Goal: Task Accomplishment & Management: Use online tool/utility

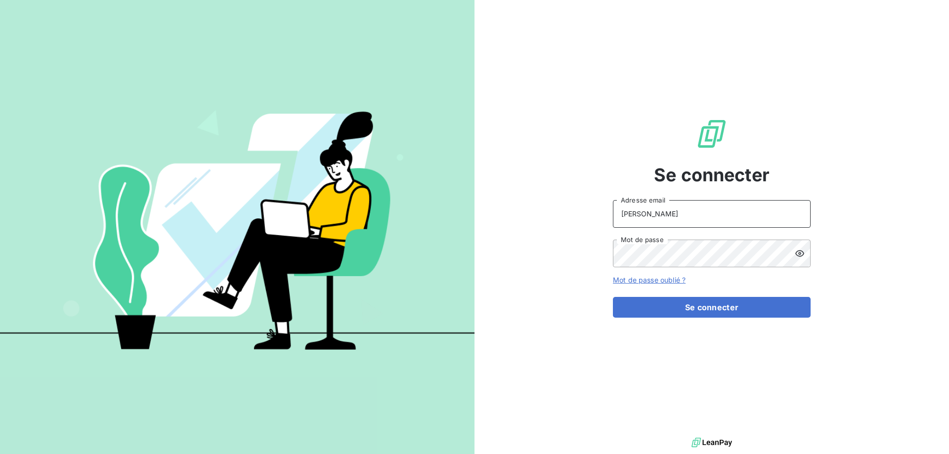
click at [675, 211] on input "[PERSON_NAME]" at bounding box center [712, 214] width 198 height 28
click at [677, 208] on input "ANDREANI" at bounding box center [712, 214] width 198 height 28
type input "[PERSON_NAME][EMAIL_ADDRESS][DOMAIN_NAME]"
click at [613, 297] on button "Se connecter" at bounding box center [712, 307] width 198 height 21
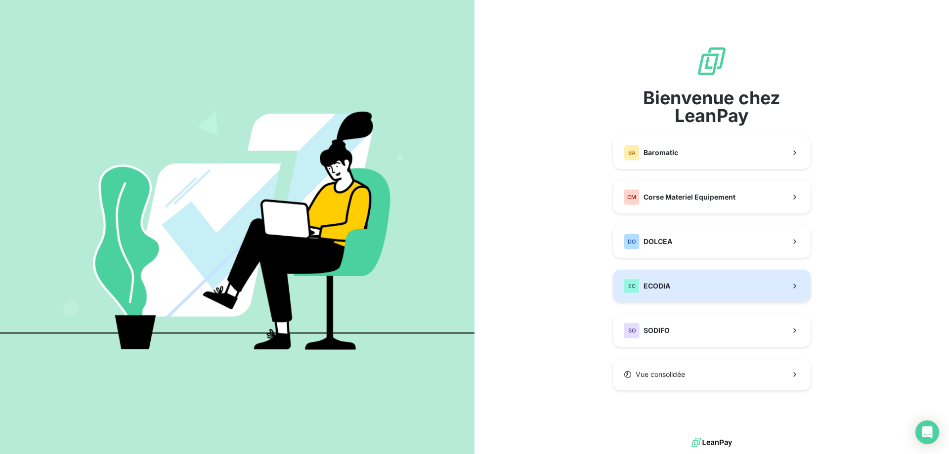
click at [668, 288] on span "ECODIA" at bounding box center [657, 286] width 27 height 10
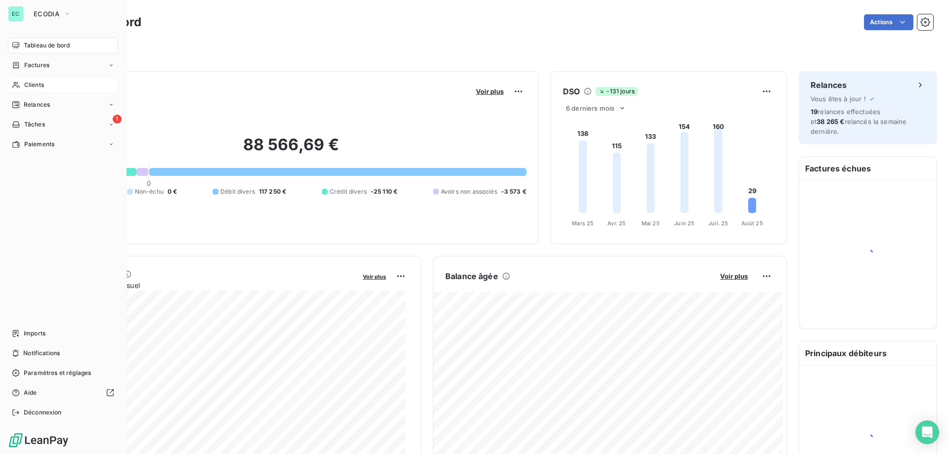
click at [44, 87] on span "Clients" at bounding box center [34, 85] width 20 height 9
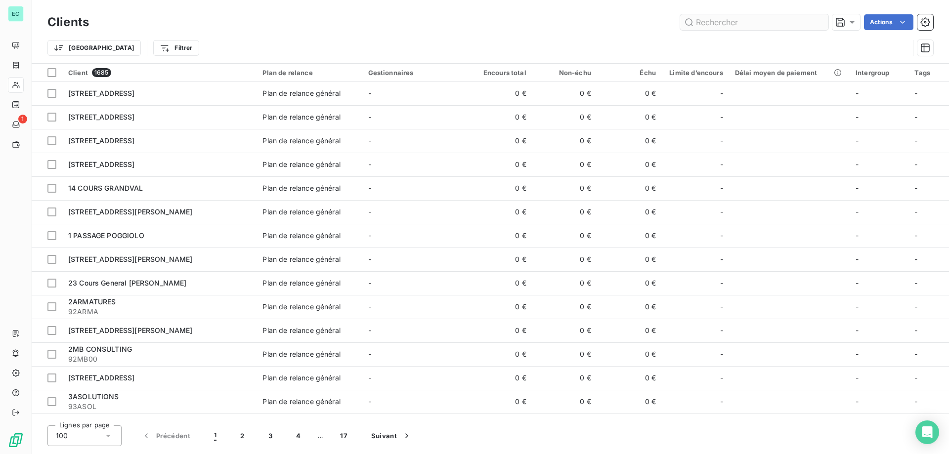
click at [714, 18] on input "text" at bounding box center [754, 22] width 148 height 16
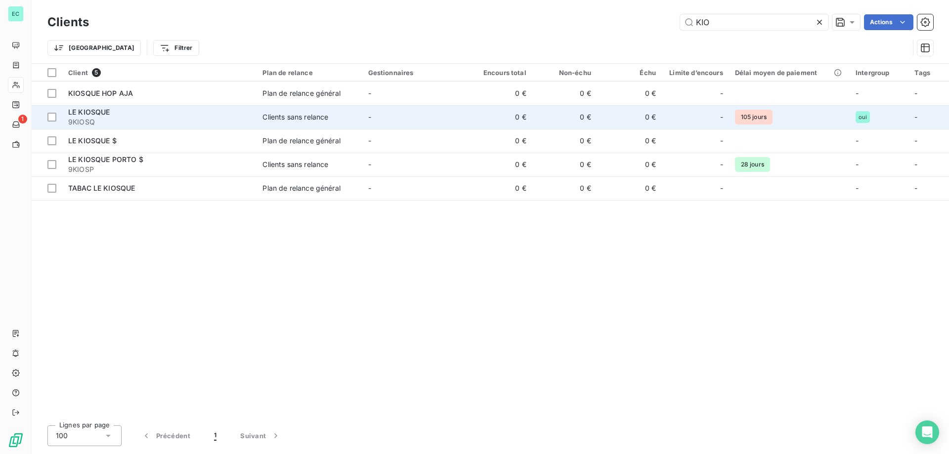
type input "KIO"
click at [334, 114] on span "Clients sans relance" at bounding box center [308, 117] width 93 height 10
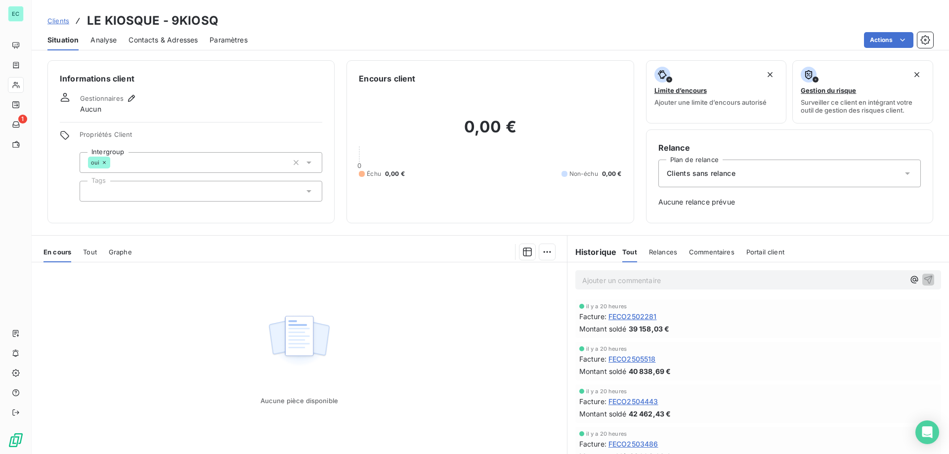
click at [59, 21] on span "Clients" at bounding box center [58, 21] width 22 height 8
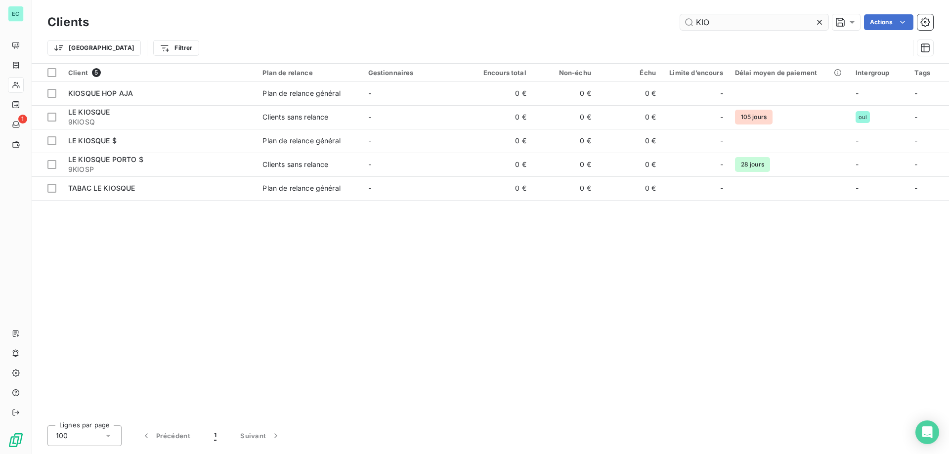
drag, startPoint x: 724, startPoint y: 23, endPoint x: 685, endPoint y: 25, distance: 38.6
click at [685, 25] on input "KIO" at bounding box center [754, 22] width 148 height 16
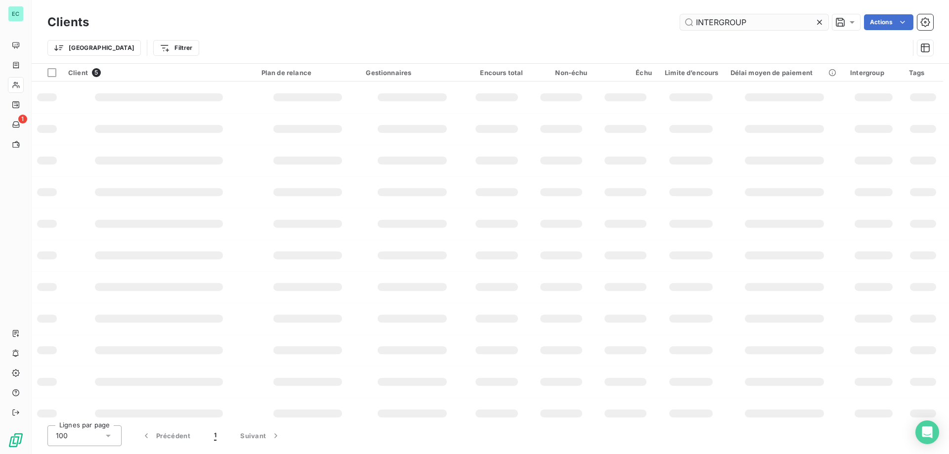
type input "INTERGROUP"
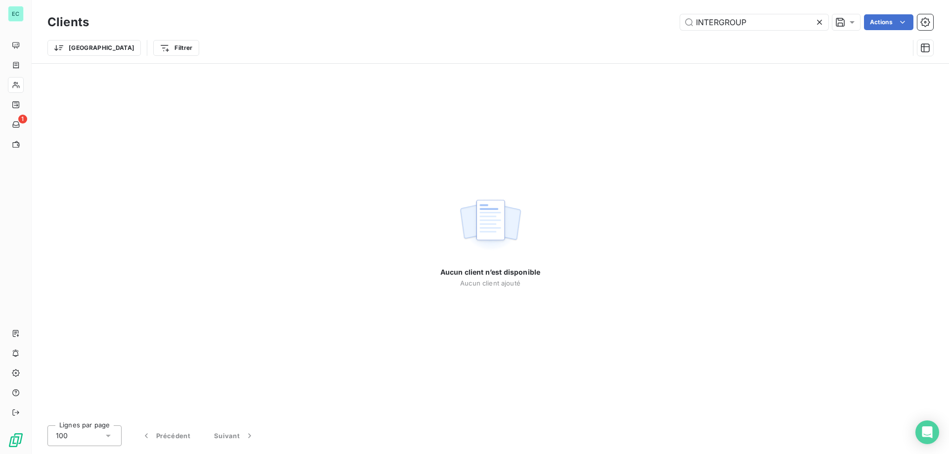
drag, startPoint x: 765, startPoint y: 18, endPoint x: 299, endPoint y: 57, distance: 467.8
click at [299, 57] on div "Clients INTERGROUP Actions Trier Filtrer" at bounding box center [490, 37] width 886 height 51
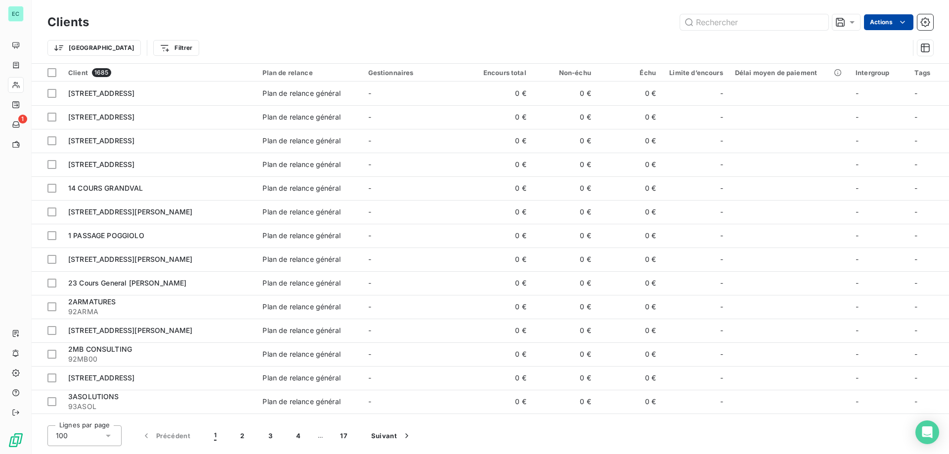
click at [878, 19] on html "EC 1 Clients Actions Trier Filtrer Client 1685 Plan de relance Gestionnaires En…" at bounding box center [474, 227] width 949 height 454
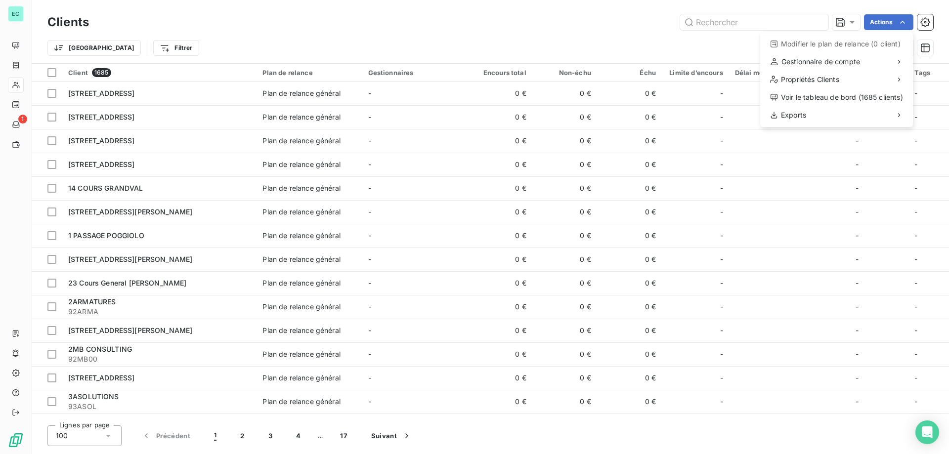
click at [523, 40] on html "EC 1 Clients Actions Modifier le plan de relance (0 client) Gestionnaire de com…" at bounding box center [474, 227] width 949 height 454
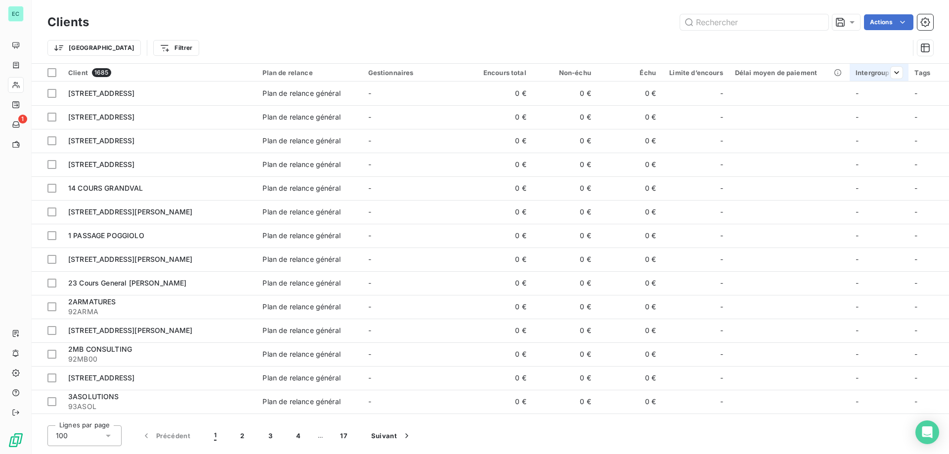
click at [873, 72] on div "Intergroup" at bounding box center [879, 73] width 47 height 8
click at [773, 165] on html "EC 1 Clients Actions Trier Filtrer Client 1685 Plan de relance Gestionnaires En…" at bounding box center [474, 227] width 949 height 454
click at [504, 70] on div "Encours total" at bounding box center [500, 73] width 53 height 8
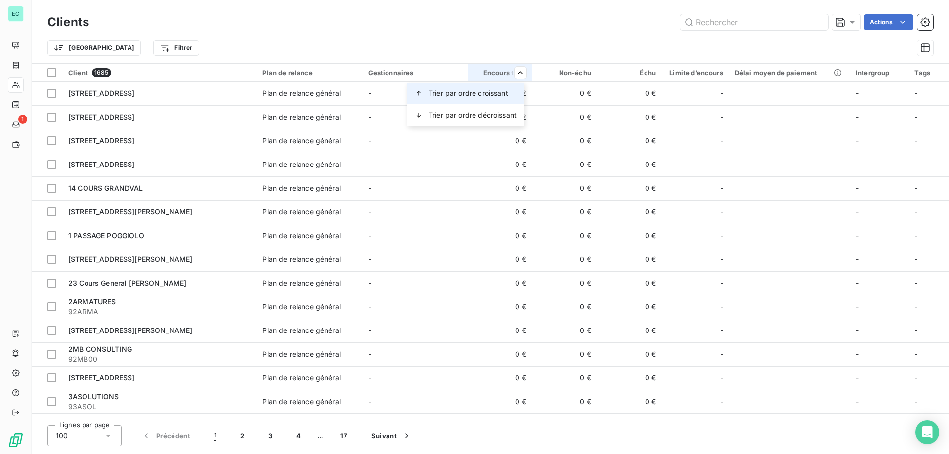
click at [482, 98] on div "Trier par ordre croissant" at bounding box center [466, 94] width 118 height 22
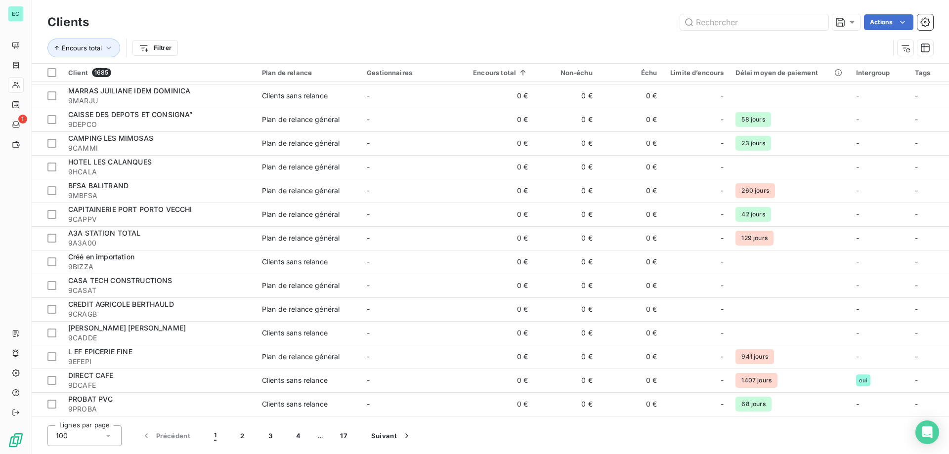
scroll to position [2037, 0]
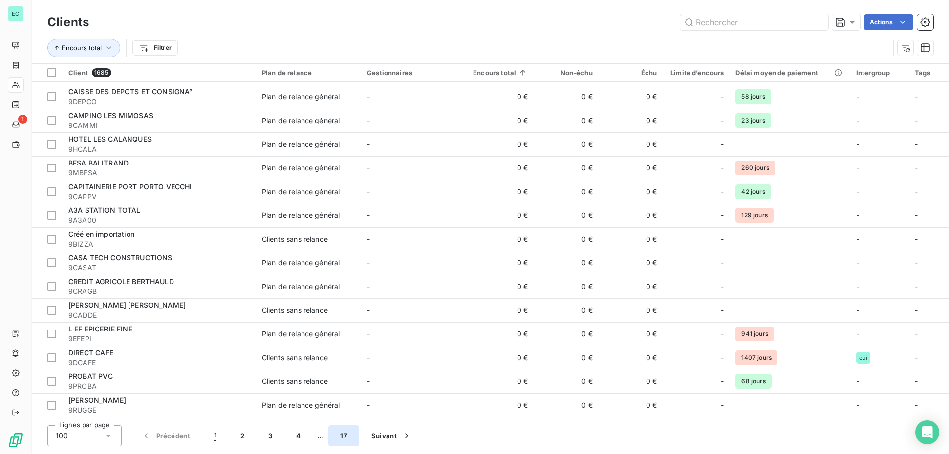
click at [345, 435] on button "17" at bounding box center [343, 436] width 31 height 21
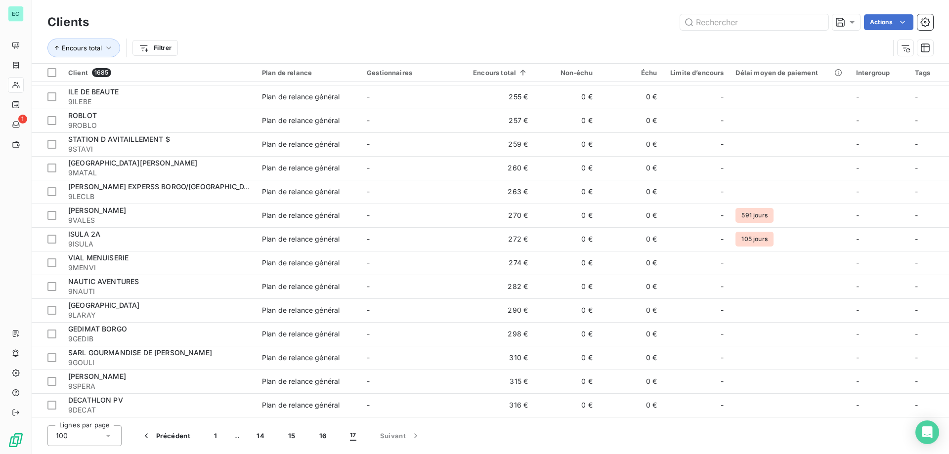
scroll to position [1681, 0]
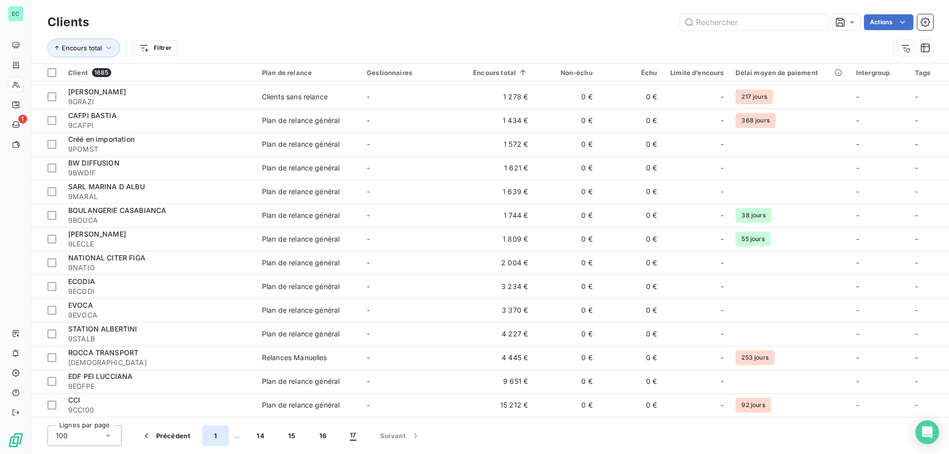
click at [214, 437] on button "1" at bounding box center [215, 436] width 27 height 21
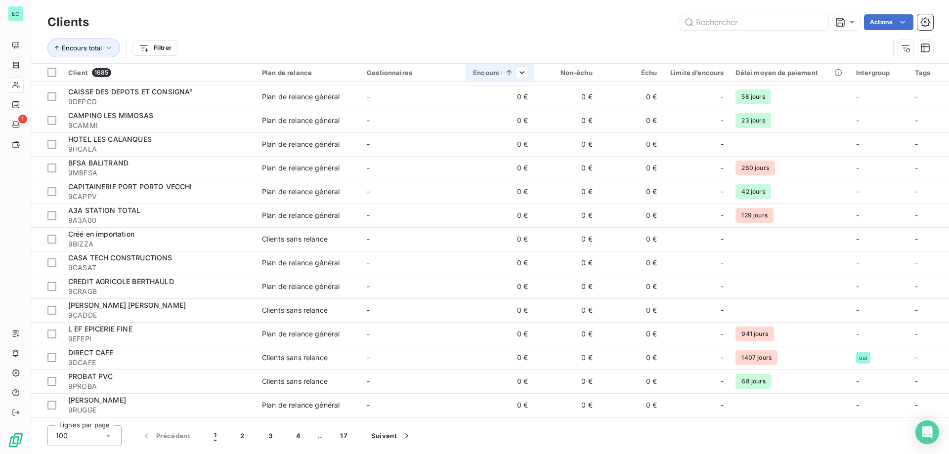
scroll to position [1691, 0]
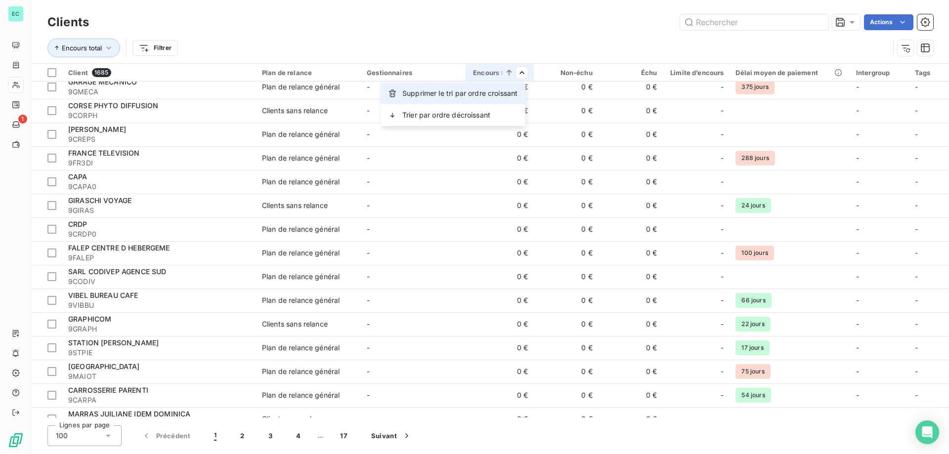
click at [493, 100] on div "Supprimer le tri par ordre croissant" at bounding box center [453, 94] width 145 height 22
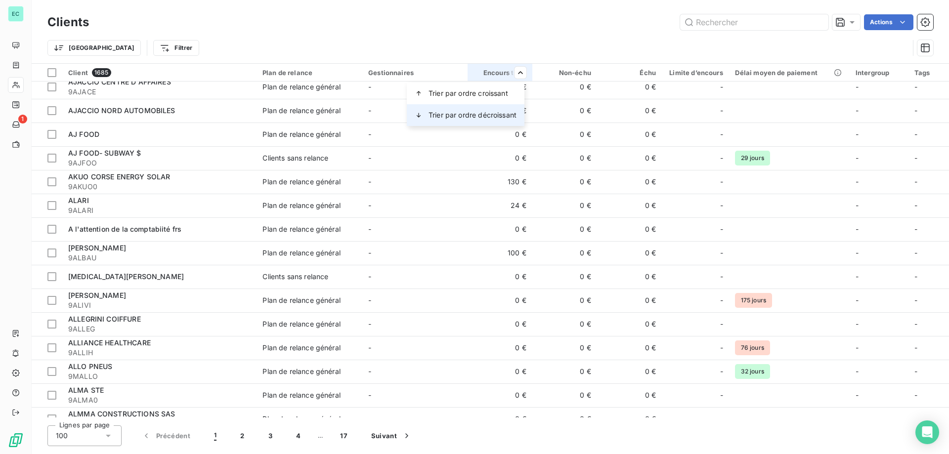
click at [499, 113] on span "Trier par ordre décroissant" at bounding box center [473, 115] width 88 height 10
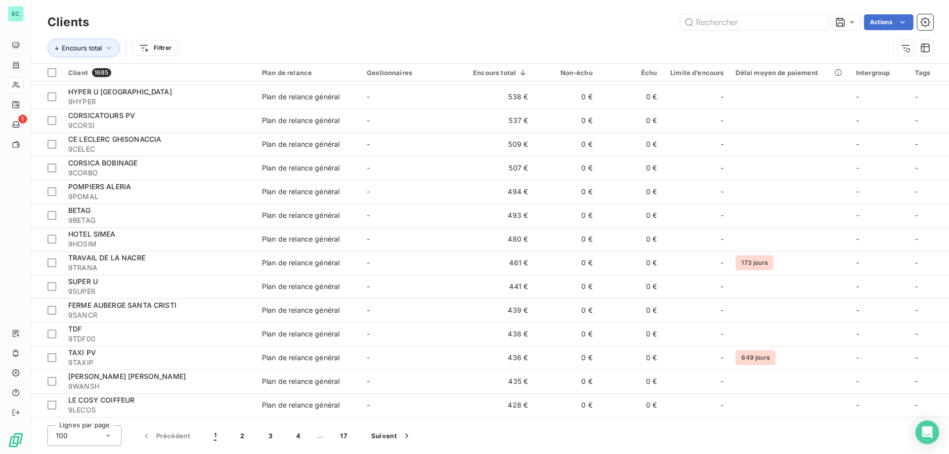
scroll to position [752, 0]
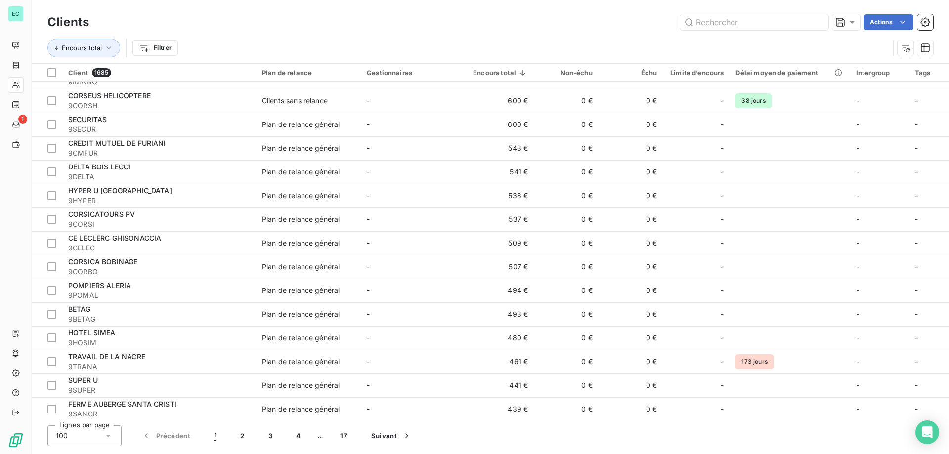
click at [214, 434] on span "1" at bounding box center [215, 436] width 2 height 10
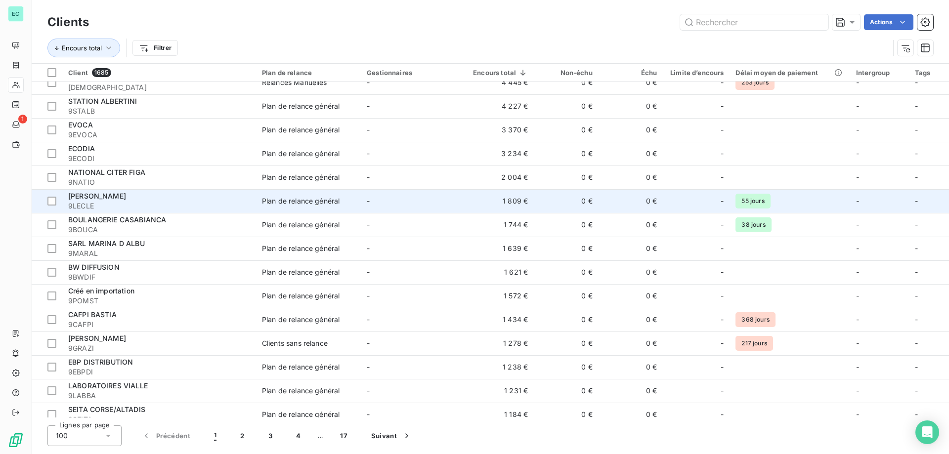
scroll to position [0, 0]
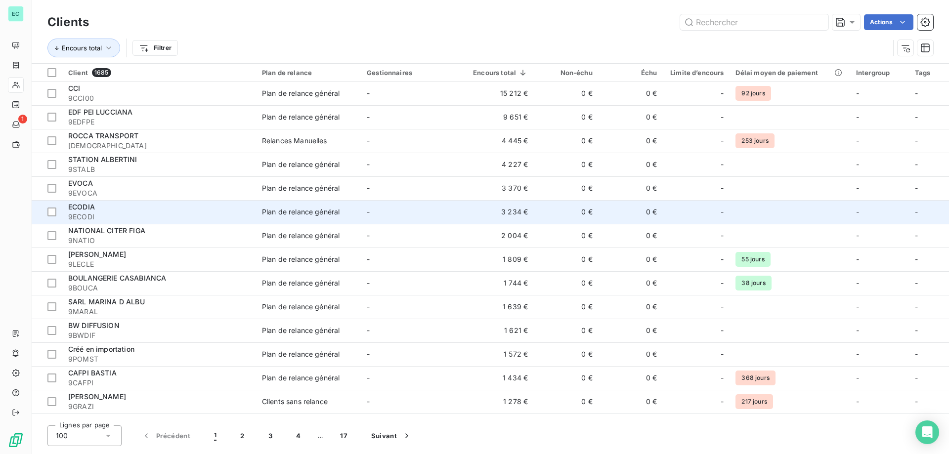
click at [244, 201] on td "ECODIA 9ECODI" at bounding box center [159, 212] width 194 height 24
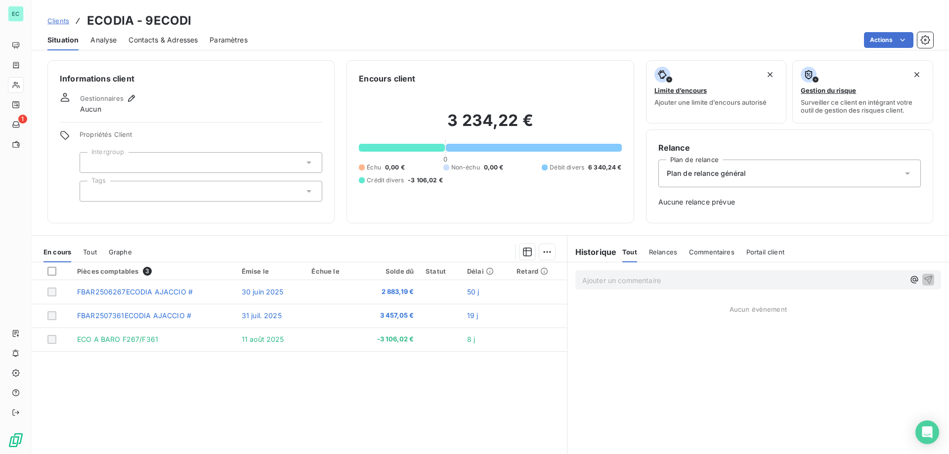
click at [125, 137] on span "Propriétés Client" at bounding box center [201, 138] width 243 height 14
click at [130, 161] on div at bounding box center [201, 162] width 243 height 21
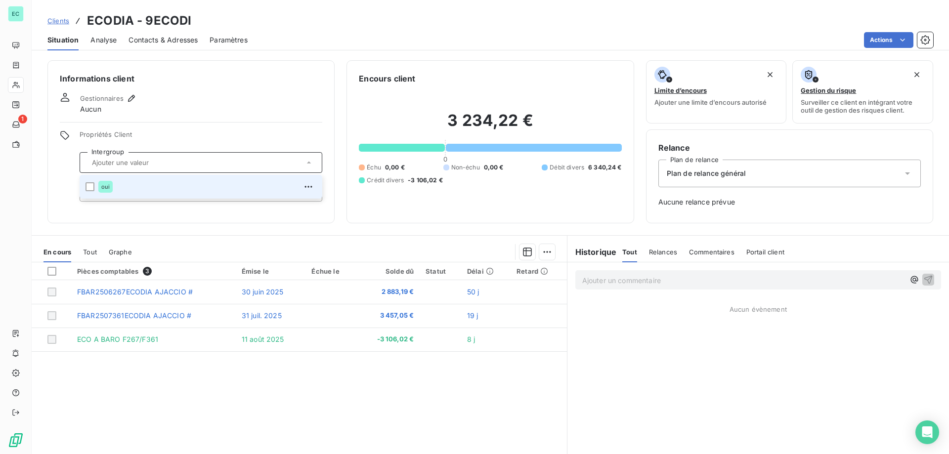
click at [203, 183] on div "oui" at bounding box center [207, 187] width 218 height 16
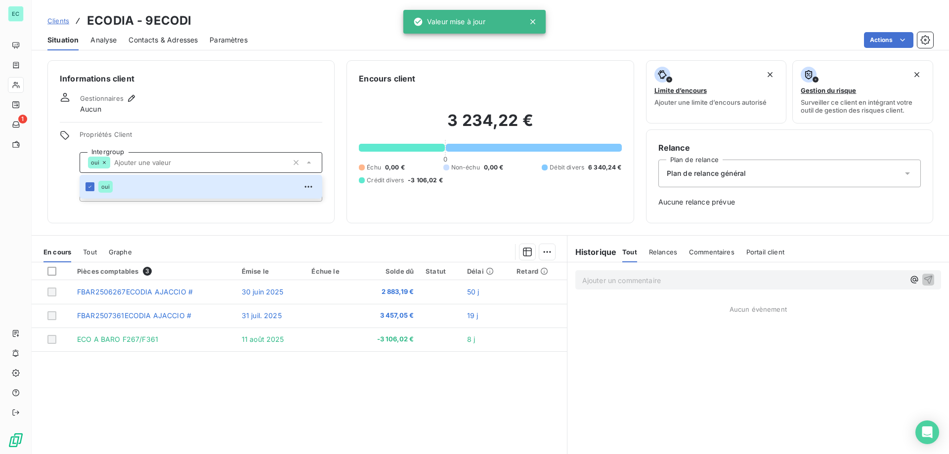
click at [535, 23] on icon at bounding box center [533, 22] width 10 height 10
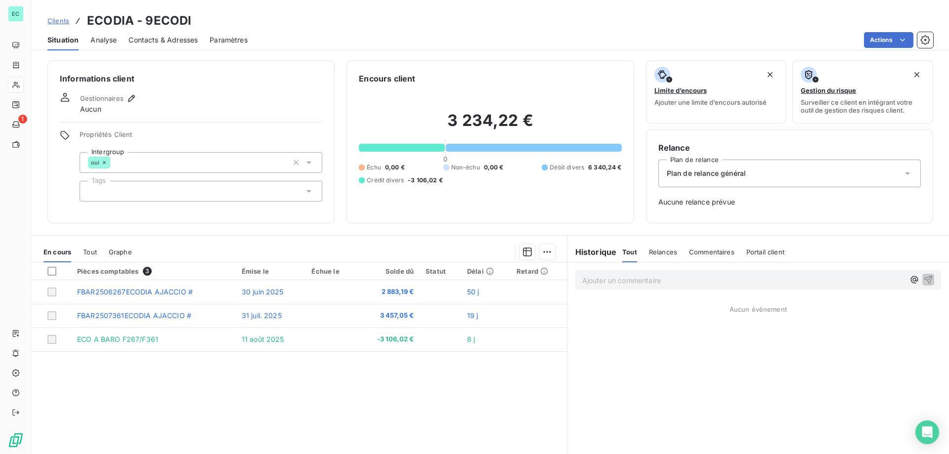
click at [56, 21] on span "Clients" at bounding box center [58, 21] width 22 height 8
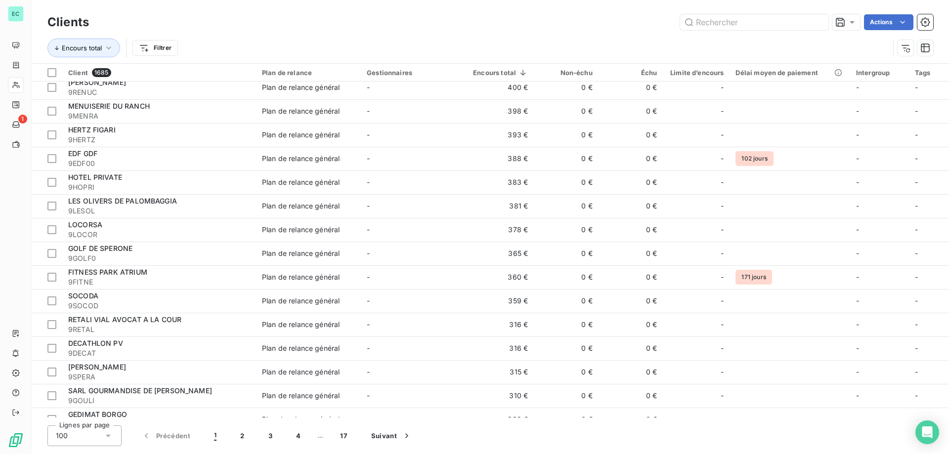
scroll to position [1335, 0]
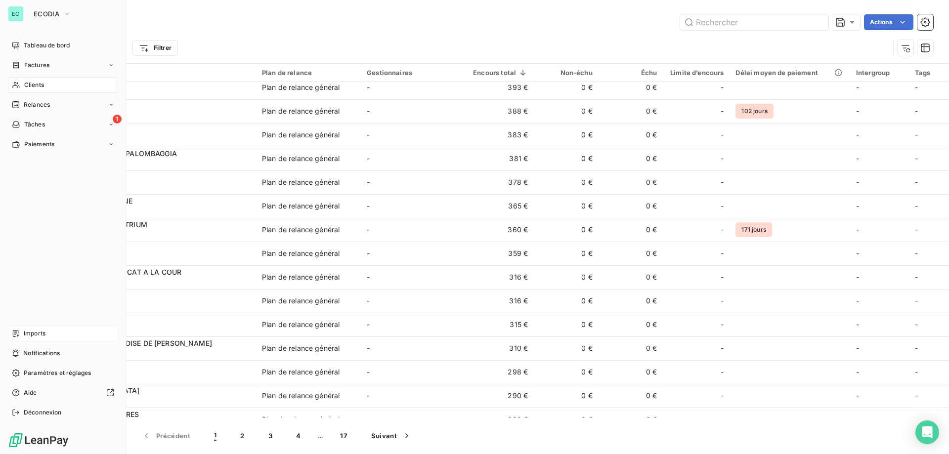
click at [30, 335] on span "Imports" at bounding box center [35, 333] width 22 height 9
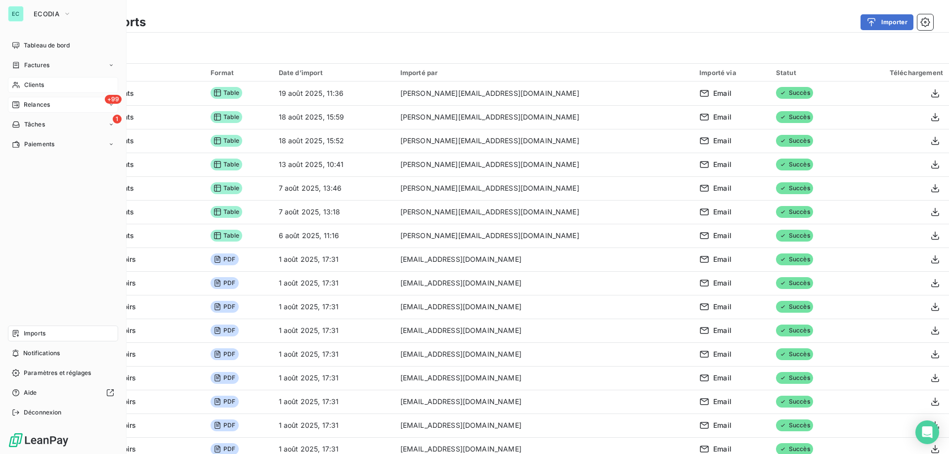
click at [99, 102] on div "+99 Relances" at bounding box center [63, 105] width 110 height 16
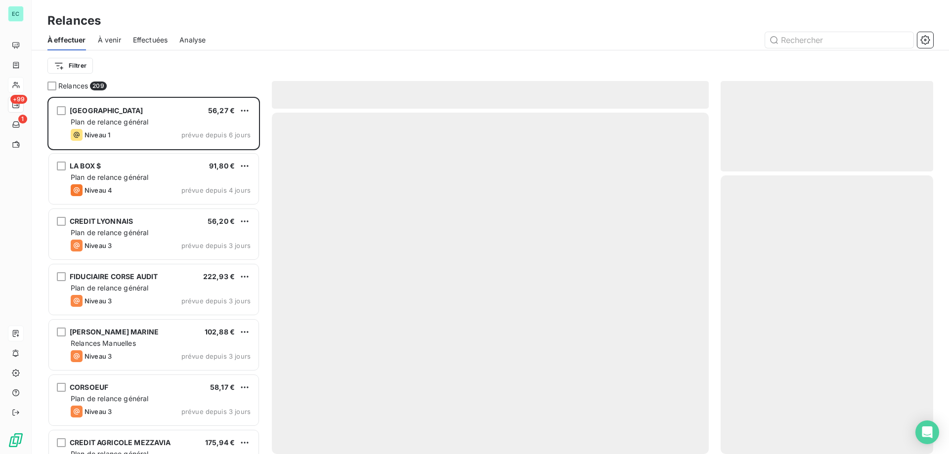
scroll to position [350, 205]
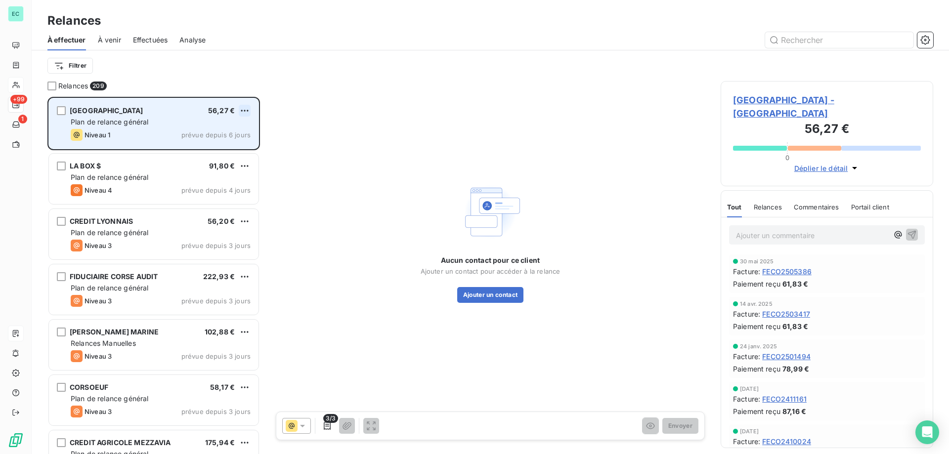
click at [244, 107] on html "EC +99 1 Relances À effectuer À venir Effectuées Analyse Filtrer Relances 209 A…" at bounding box center [474, 227] width 949 height 454
click at [220, 148] on div "Passer cette action" at bounding box center [202, 148] width 88 height 16
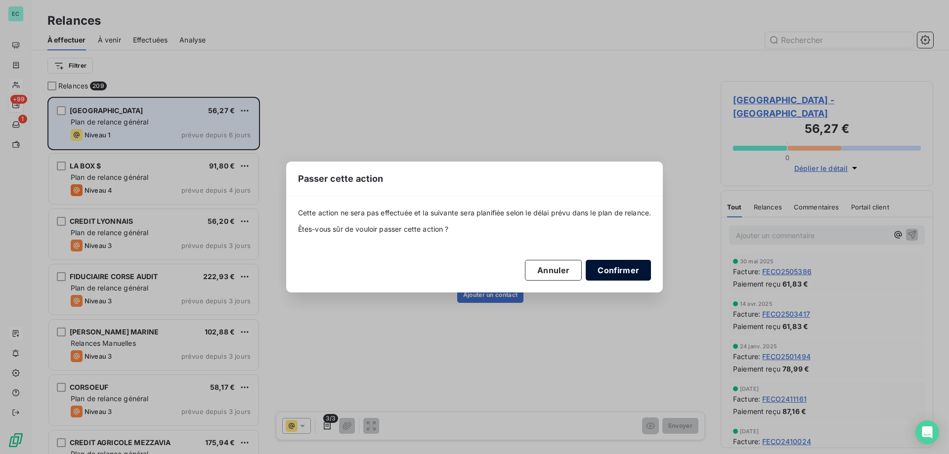
click at [635, 273] on button "Confirmer" at bounding box center [618, 270] width 65 height 21
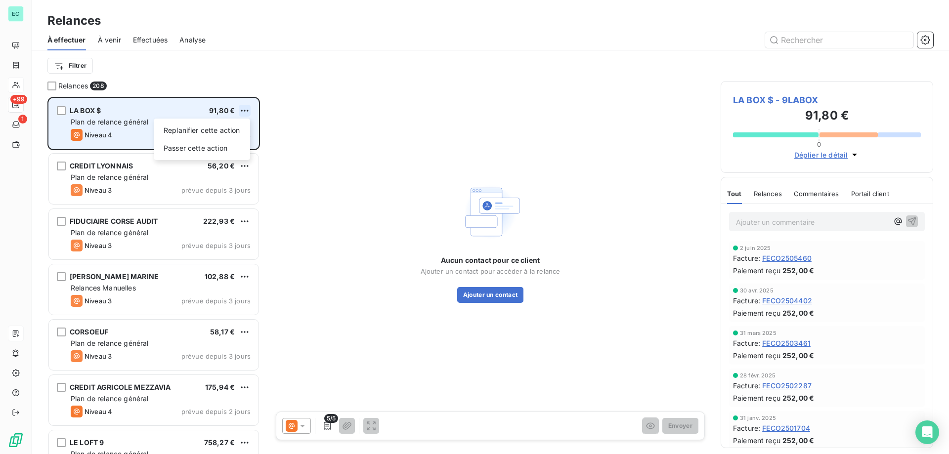
click at [246, 108] on html "EC +99 1 Relances À effectuer À venir Effectuées Analyse Filtrer Relances 208 L…" at bounding box center [474, 227] width 949 height 454
click at [227, 144] on div "Passer cette action" at bounding box center [202, 148] width 88 height 16
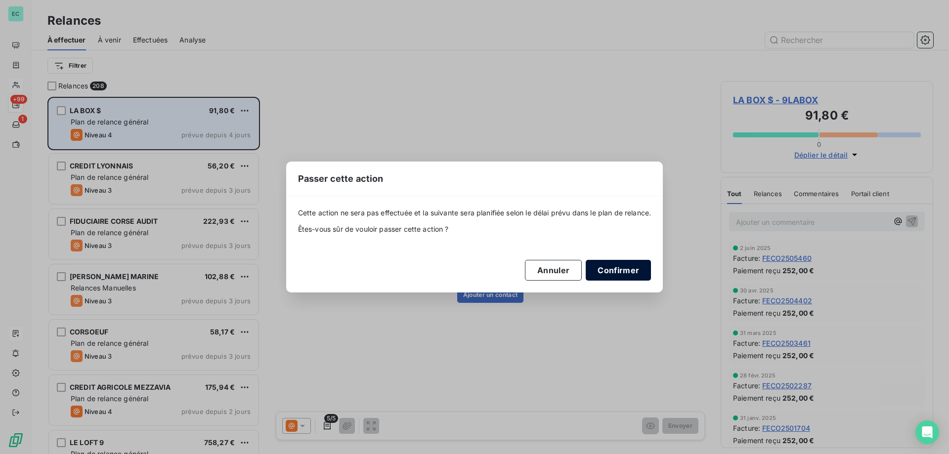
click at [620, 273] on button "Confirmer" at bounding box center [618, 270] width 65 height 21
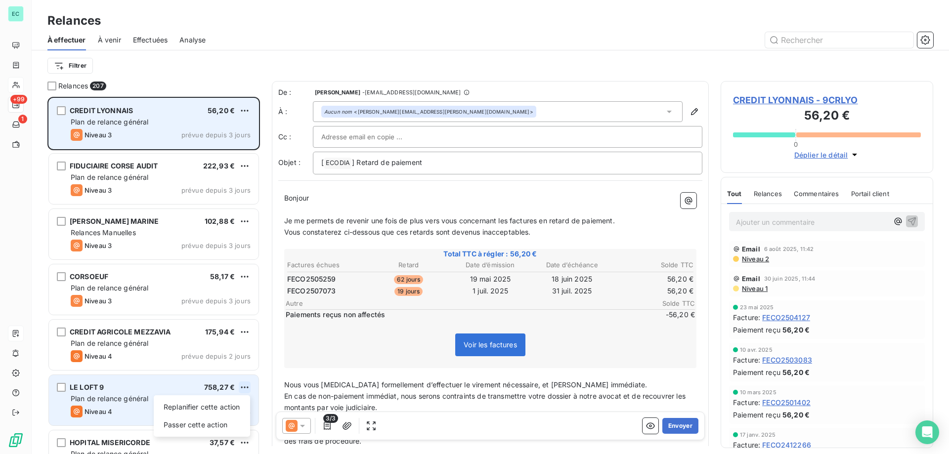
click at [247, 390] on html "EC +99 1 Relances À effectuer À venir Effectuées Analyse Filtrer Relances 207 C…" at bounding box center [474, 227] width 949 height 454
click at [216, 420] on div "Passer cette action" at bounding box center [202, 425] width 88 height 16
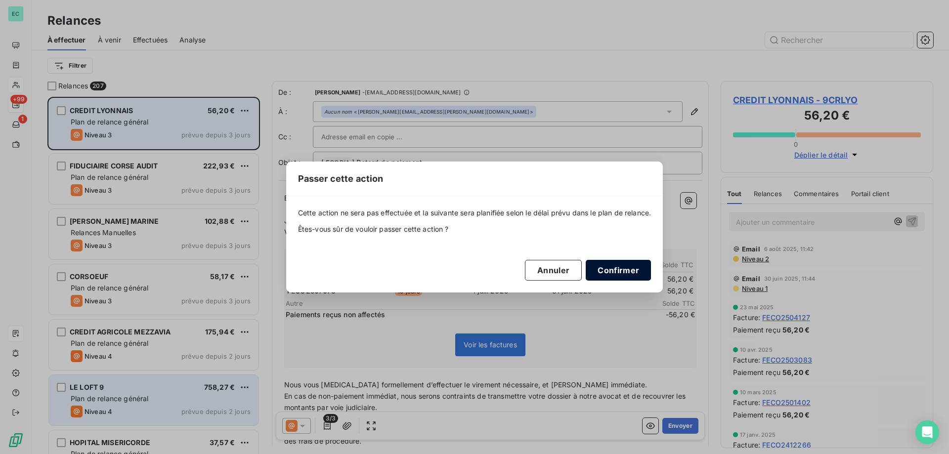
click at [612, 266] on button "Confirmer" at bounding box center [618, 270] width 65 height 21
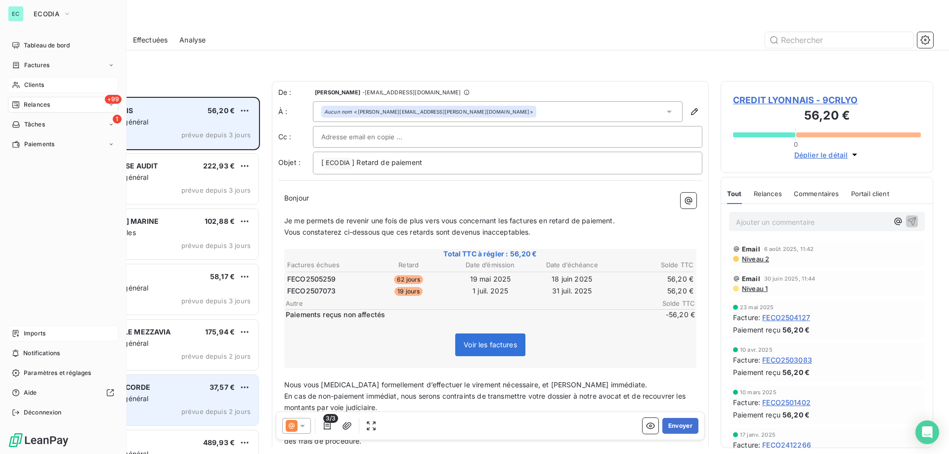
click at [27, 331] on span "Imports" at bounding box center [35, 333] width 22 height 9
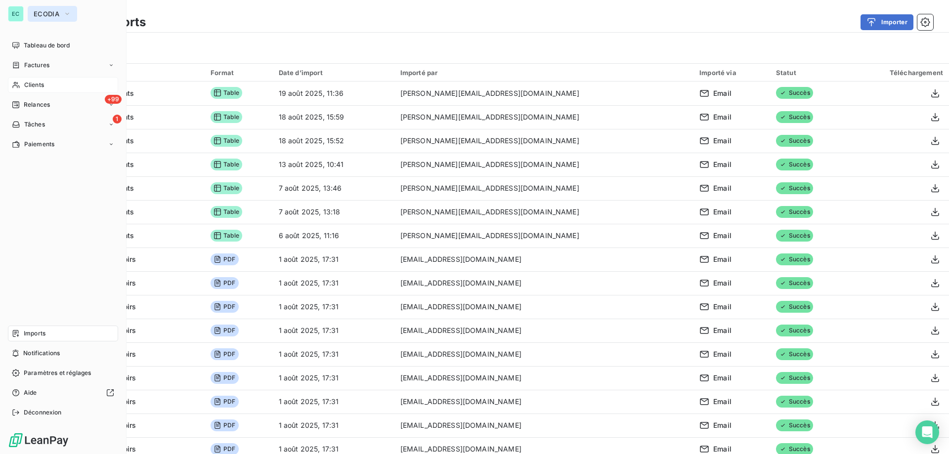
click at [31, 13] on button "ECODIA" at bounding box center [52, 14] width 49 height 16
click at [41, 47] on span "Tableau de bord" at bounding box center [47, 45] width 46 height 9
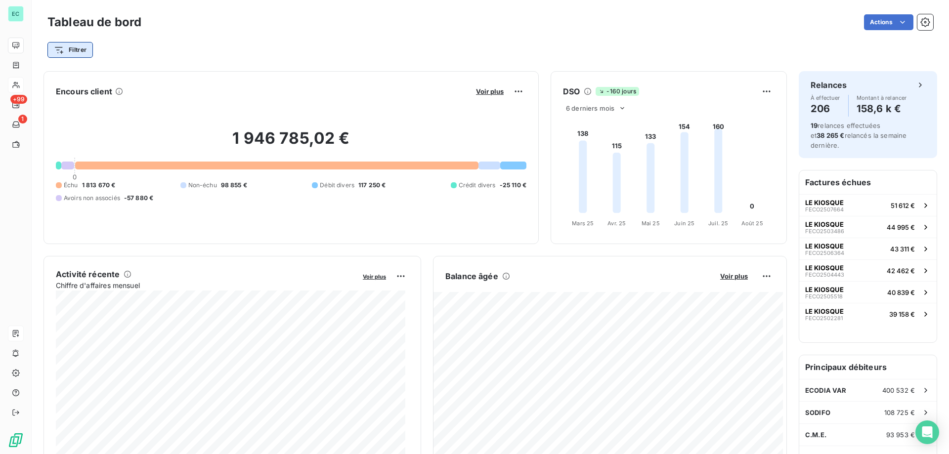
click at [75, 48] on html "EC +99 1 Tableau de bord Actions Filtrer Encours client Voir plus 1 946 785,02 …" at bounding box center [474, 227] width 949 height 454
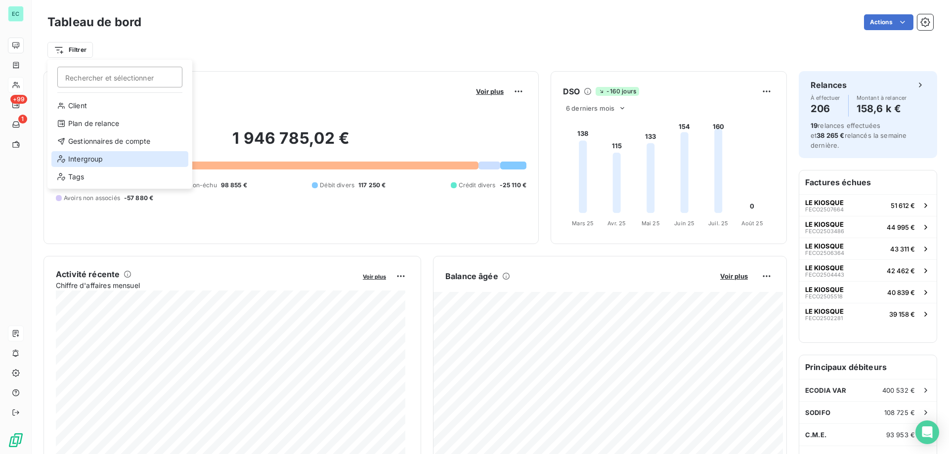
click at [111, 160] on div "Intergroup" at bounding box center [119, 159] width 137 height 16
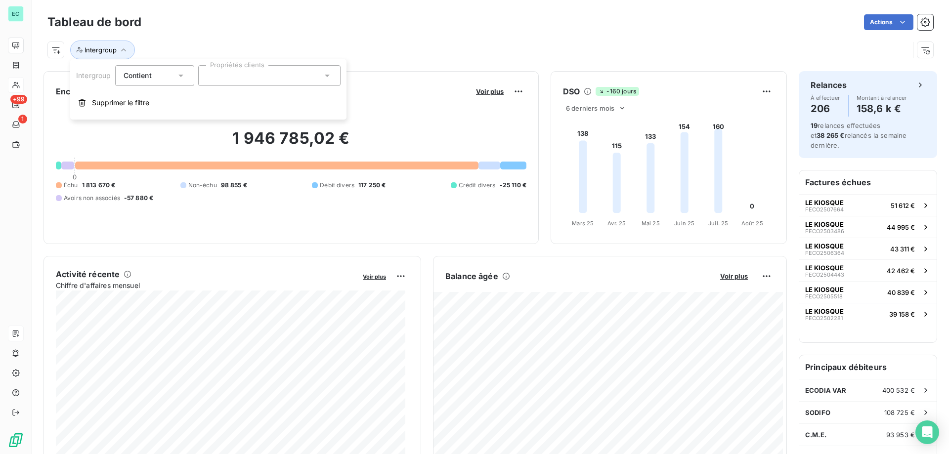
click at [165, 76] on div "Contient is" at bounding box center [150, 76] width 52 height 14
click at [157, 117] on span "Ne contient pas" at bounding box center [161, 116] width 53 height 8
click at [220, 74] on div at bounding box center [269, 75] width 142 height 21
click at [224, 95] on div "oui" at bounding box center [226, 100] width 14 height 12
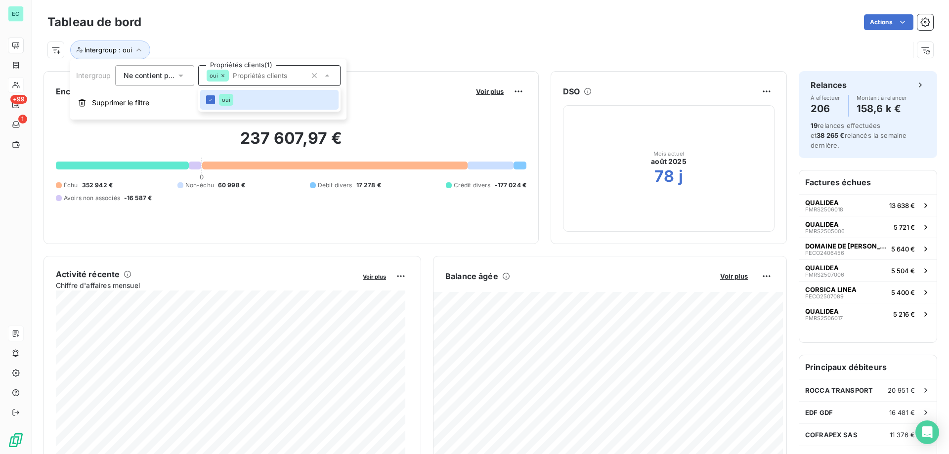
click at [352, 43] on div "Intergroup : oui" at bounding box center [478, 50] width 862 height 19
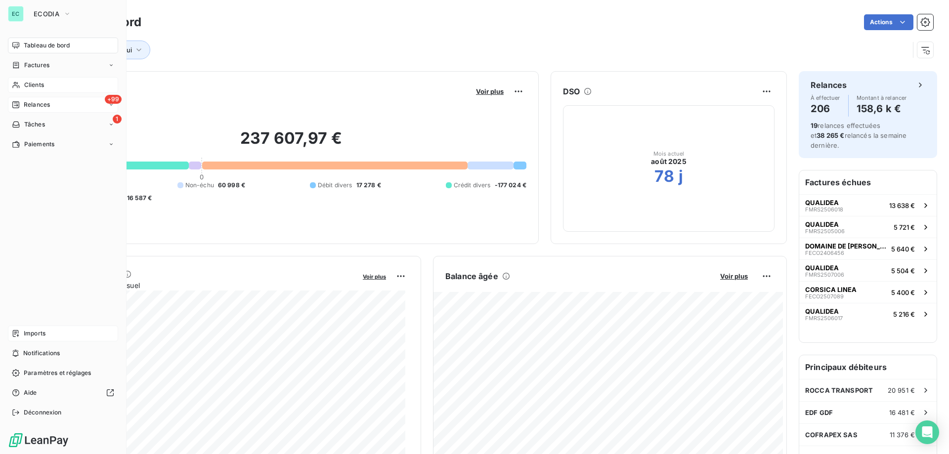
click at [29, 105] on span "Relances" at bounding box center [37, 104] width 26 height 9
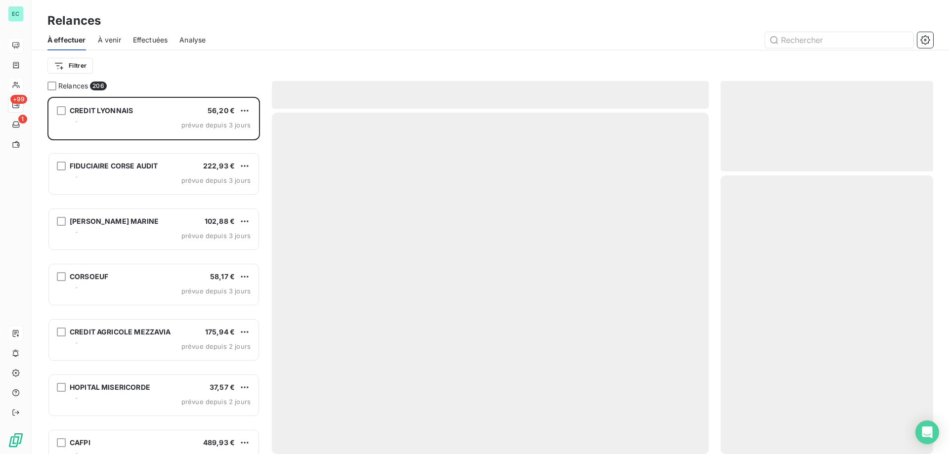
scroll to position [350, 205]
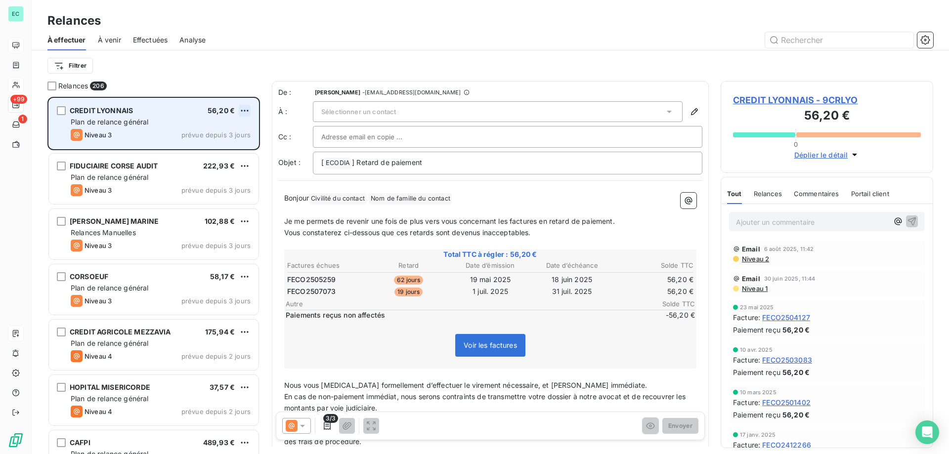
click at [246, 113] on html "EC +99 1 Relances À effectuer À venir Effectuées Analyse Filtrer Relances 206 C…" at bounding box center [474, 227] width 949 height 454
click at [216, 149] on div "Passer cette action" at bounding box center [202, 148] width 88 height 16
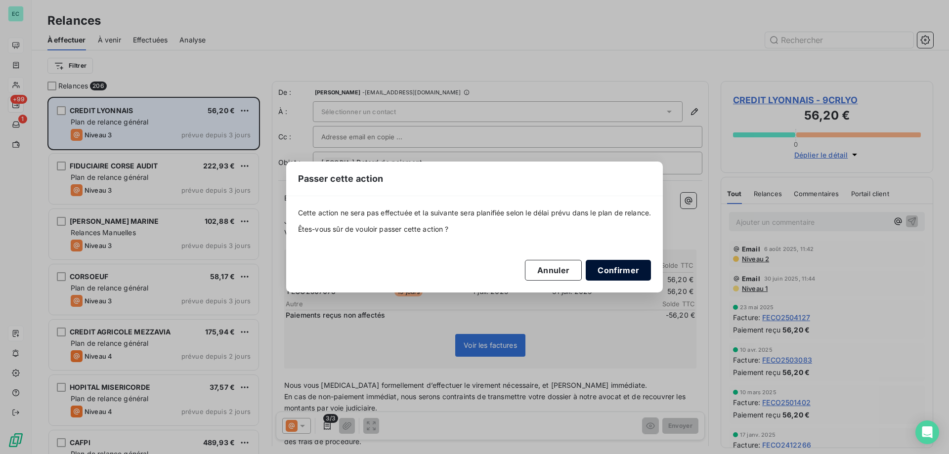
click at [620, 271] on button "Confirmer" at bounding box center [618, 270] width 65 height 21
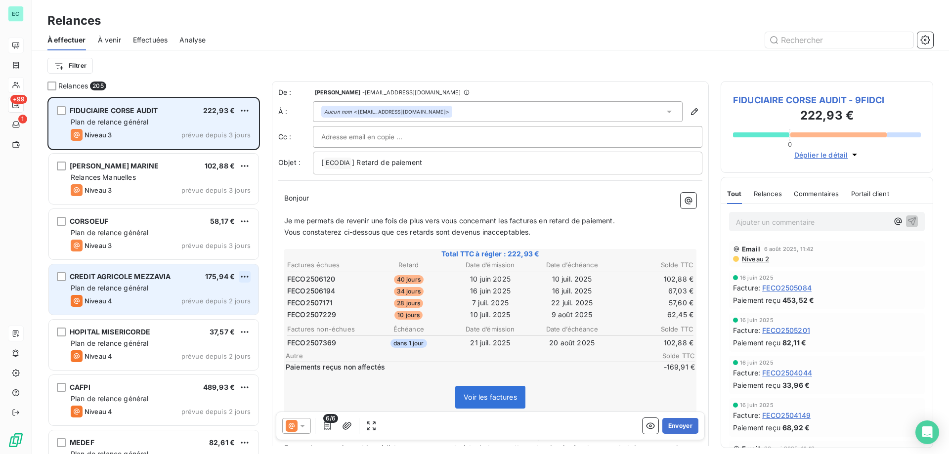
click at [246, 279] on html "EC +99 1 Relances À effectuer À venir Effectuées Analyse Filtrer Relances 205 F…" at bounding box center [474, 227] width 949 height 454
click at [224, 314] on div "Passer cette action" at bounding box center [202, 314] width 88 height 16
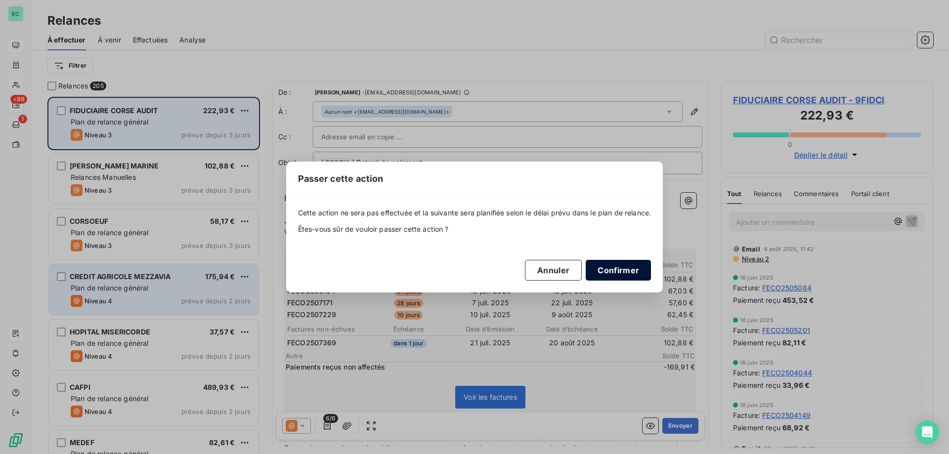
click at [629, 275] on button "Confirmer" at bounding box center [618, 270] width 65 height 21
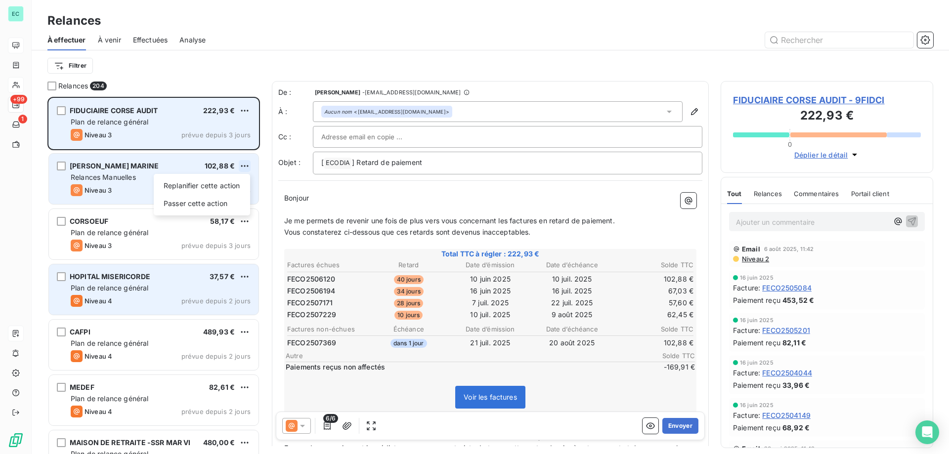
click at [241, 165] on html "EC +99 1 Relances À effectuer À venir Effectuées Analyse Filtrer Relances 204 F…" at bounding box center [474, 227] width 949 height 454
click at [189, 204] on div "Passer cette action" at bounding box center [202, 204] width 88 height 16
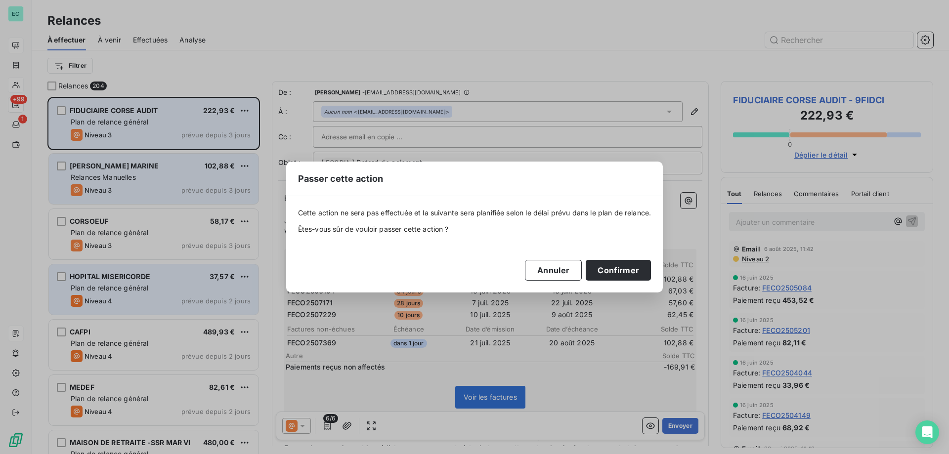
drag, startPoint x: 621, startPoint y: 272, endPoint x: 104, endPoint y: 110, distance: 541.9
click at [616, 272] on button "Confirmer" at bounding box center [618, 270] width 65 height 21
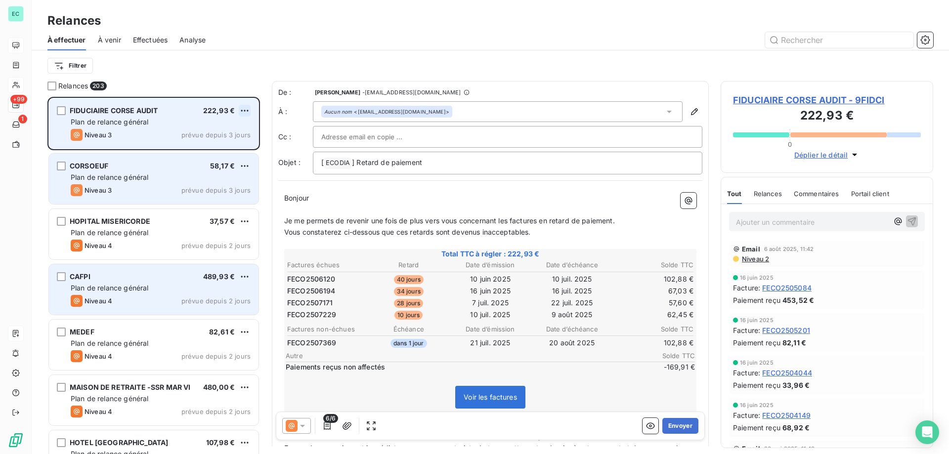
click at [243, 110] on html "EC +99 1 Relances À effectuer À venir Effectuées Analyse Filtrer Relances 203 F…" at bounding box center [474, 227] width 949 height 454
click at [206, 145] on div "Passer cette action" at bounding box center [202, 148] width 88 height 16
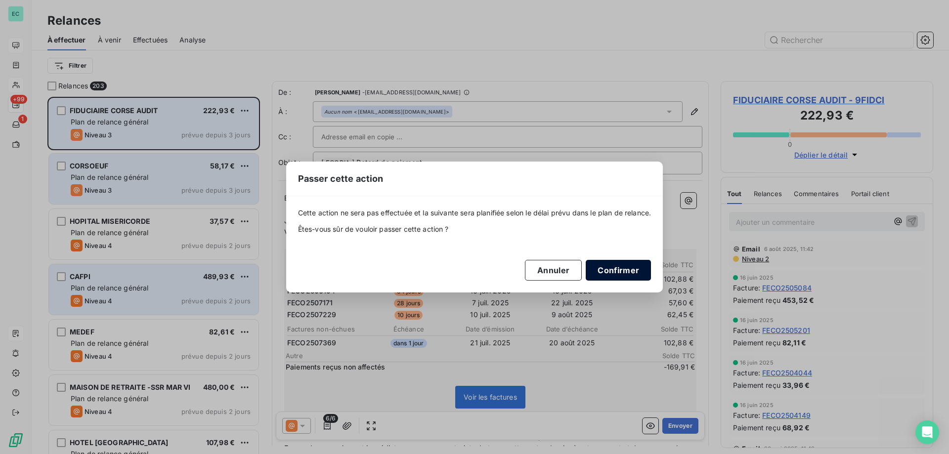
drag, startPoint x: 638, startPoint y: 265, endPoint x: 614, endPoint y: 269, distance: 23.5
click at [637, 266] on button "Confirmer" at bounding box center [618, 270] width 65 height 21
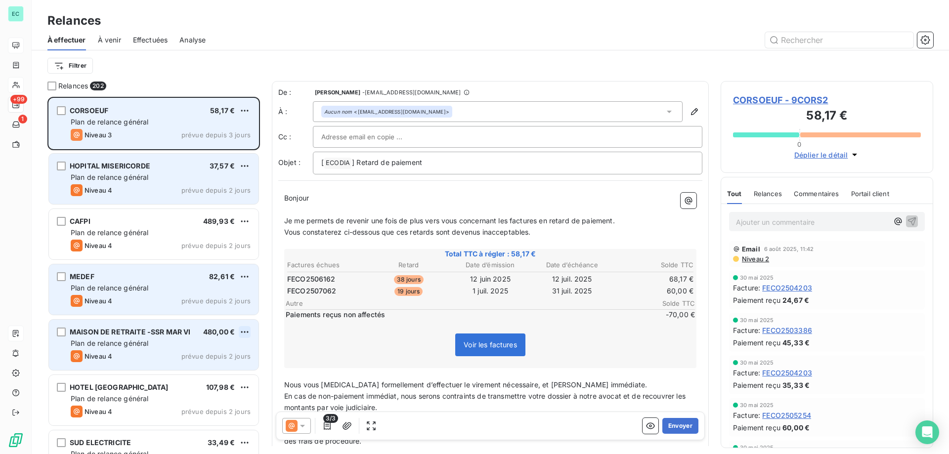
click at [247, 333] on html "EC +99 1 Relances À effectuer À venir Effectuées Analyse Filtrer Relances 202 C…" at bounding box center [474, 227] width 949 height 454
click at [214, 368] on div "Passer cette action" at bounding box center [202, 370] width 88 height 16
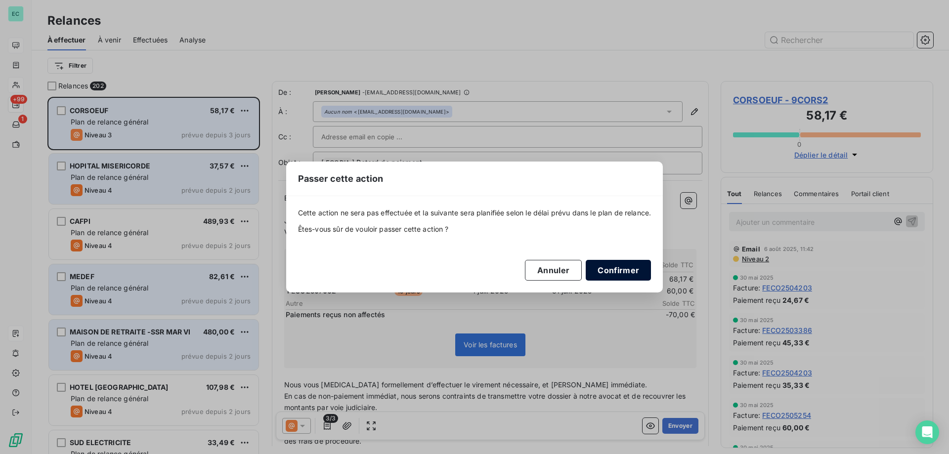
click at [618, 268] on button "Confirmer" at bounding box center [618, 270] width 65 height 21
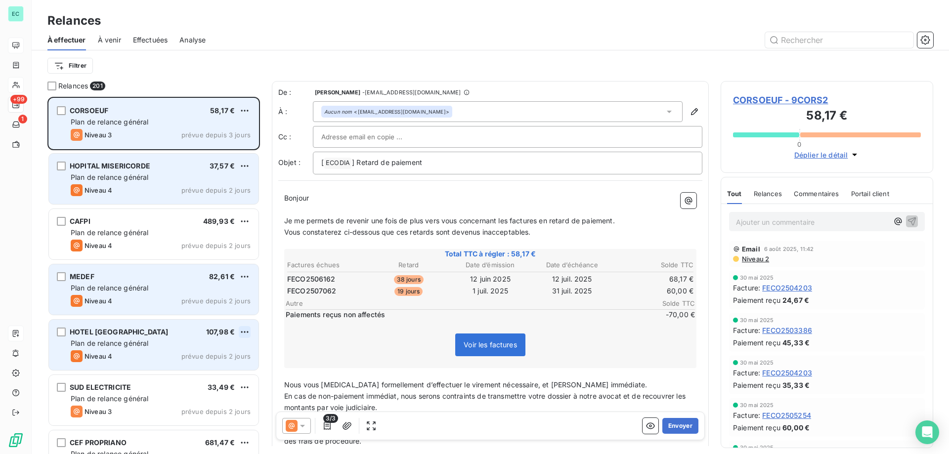
click at [250, 328] on html "EC +99 1 Relances À effectuer À venir Effectuées Analyse Filtrer Relances 201 C…" at bounding box center [474, 227] width 949 height 454
click at [217, 367] on div "Passer cette action" at bounding box center [202, 370] width 88 height 16
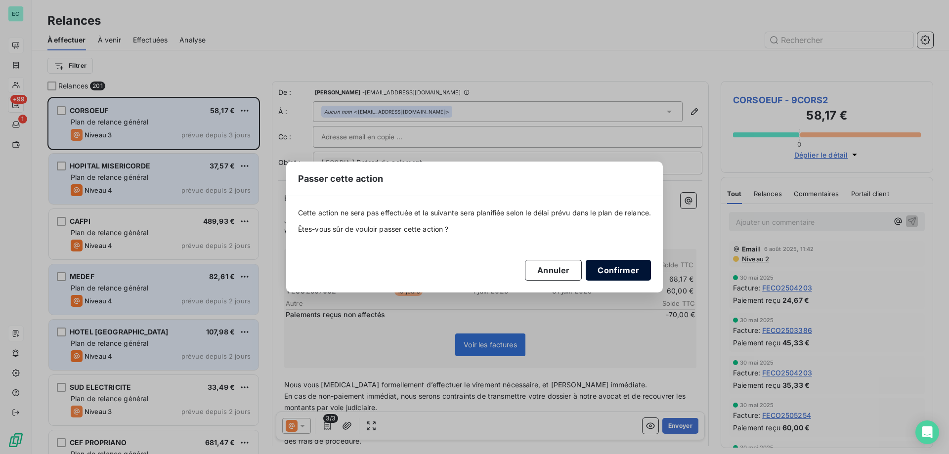
click at [622, 264] on button "Confirmer" at bounding box center [618, 270] width 65 height 21
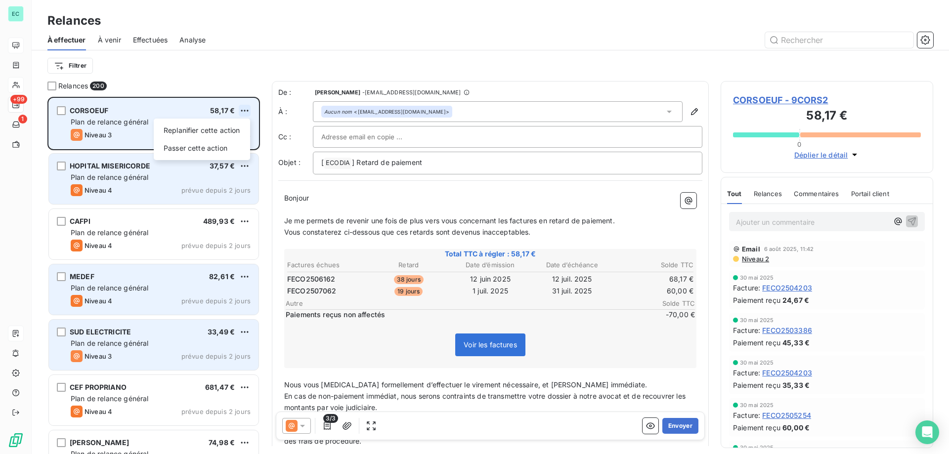
click at [246, 108] on html "EC +99 1 Relances À effectuer À venir Effectuées Analyse Filtrer Relances 200 C…" at bounding box center [474, 227] width 949 height 454
click at [222, 152] on div "Passer cette action" at bounding box center [202, 148] width 88 height 16
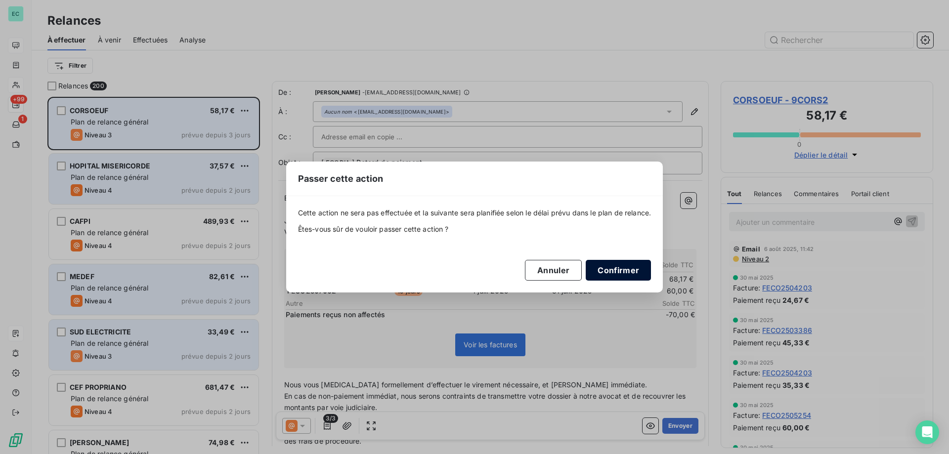
click at [602, 267] on button "Confirmer" at bounding box center [618, 270] width 65 height 21
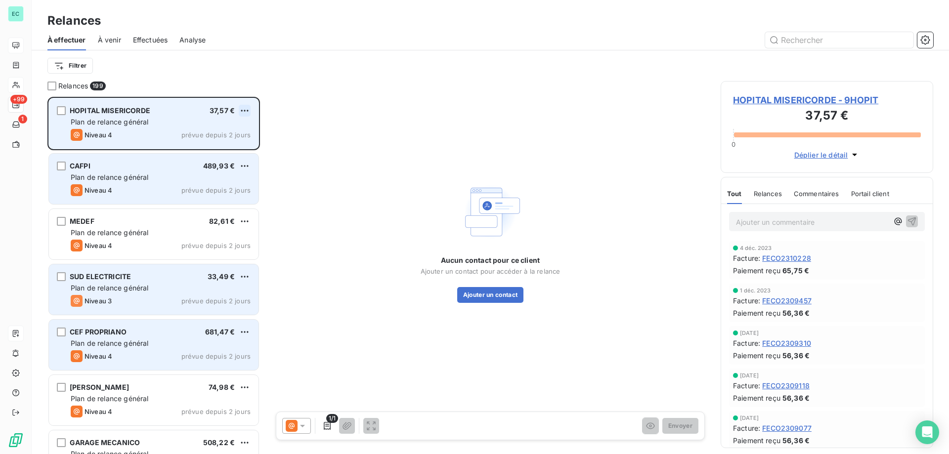
click at [248, 110] on html "EC +99 1 Relances À effectuer À venir Effectuées Analyse Filtrer Relances 199 H…" at bounding box center [474, 227] width 949 height 454
click at [223, 148] on div "Passer cette action" at bounding box center [202, 148] width 88 height 16
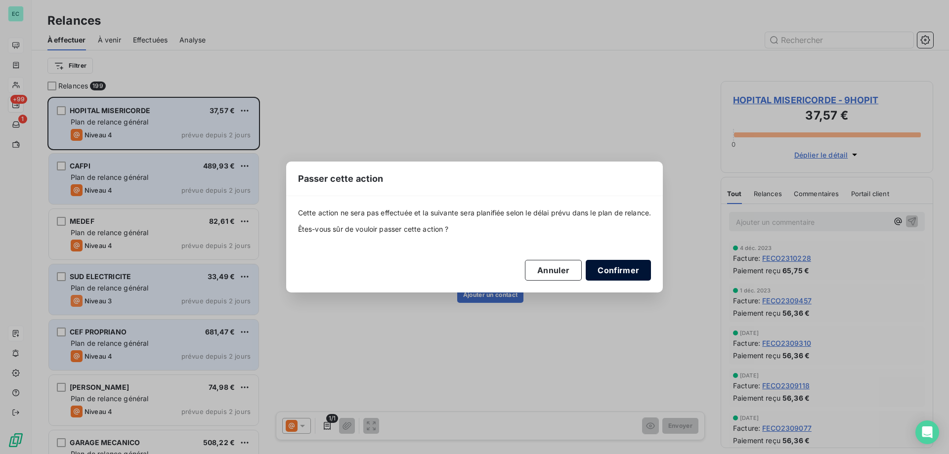
click at [612, 270] on button "Confirmer" at bounding box center [618, 270] width 65 height 21
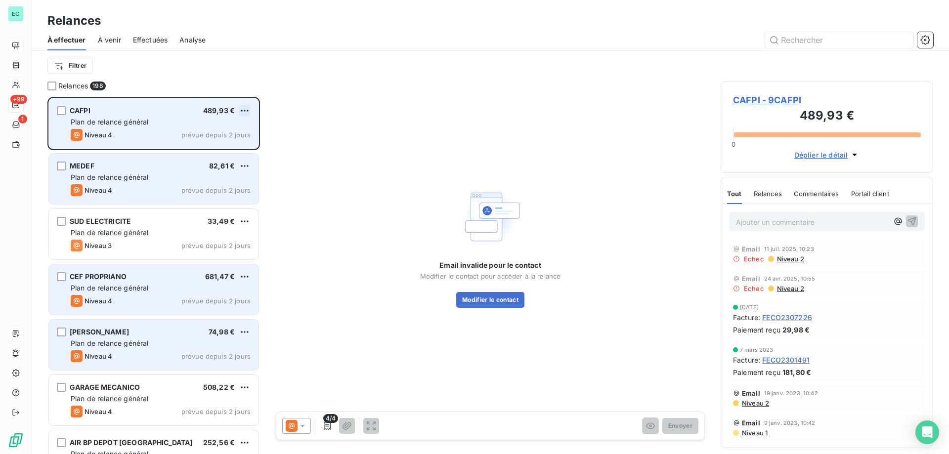
click at [244, 111] on html "EC +99 1 Relances À effectuer À venir Effectuées Analyse Filtrer Relances 198 C…" at bounding box center [474, 227] width 949 height 454
click at [211, 151] on div "Passer cette action" at bounding box center [202, 148] width 88 height 16
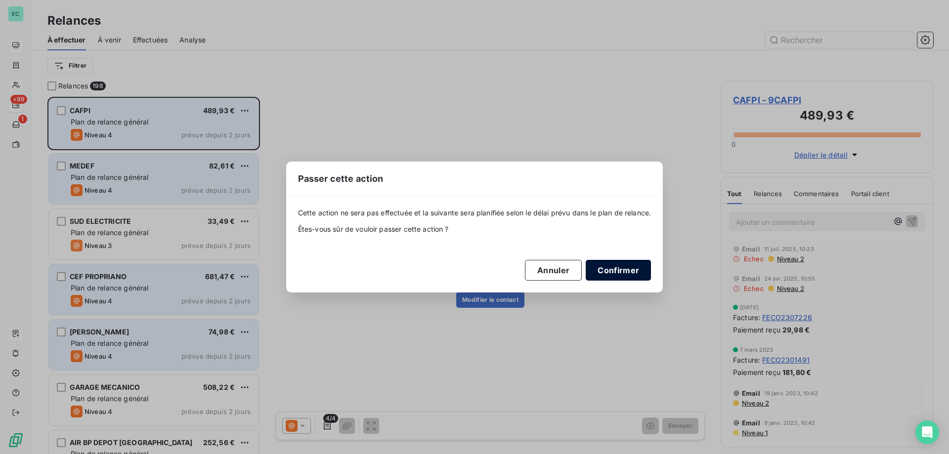
click at [610, 274] on button "Confirmer" at bounding box center [618, 270] width 65 height 21
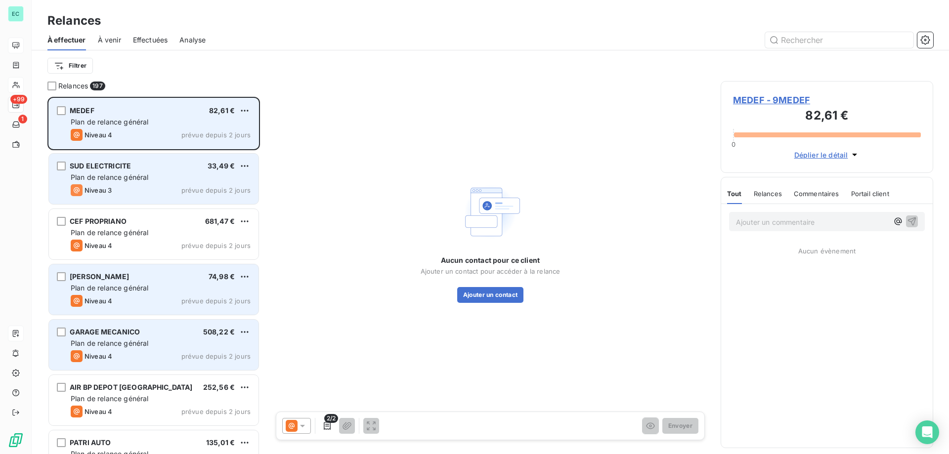
click at [238, 166] on div "SUD ELECTRICITE 33,49 €" at bounding box center [161, 166] width 180 height 9
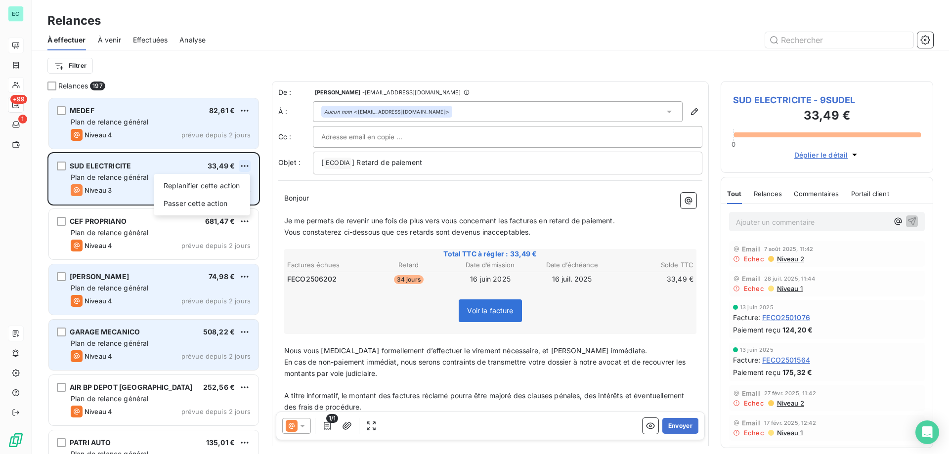
click at [247, 166] on html "EC +99 1 Relances À effectuer À venir Effectuées Analyse Filtrer Relances 197 M…" at bounding box center [474, 227] width 949 height 454
click at [231, 207] on div "Passer cette action" at bounding box center [202, 204] width 88 height 16
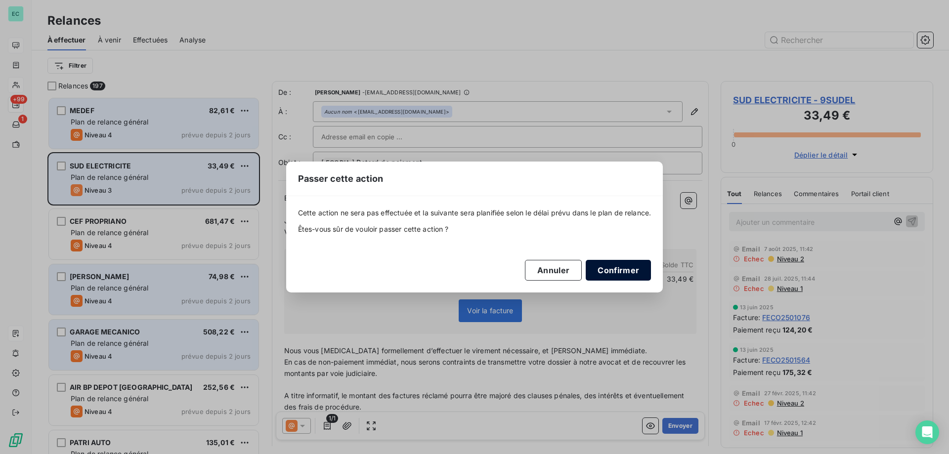
click at [622, 264] on button "Confirmer" at bounding box center [618, 270] width 65 height 21
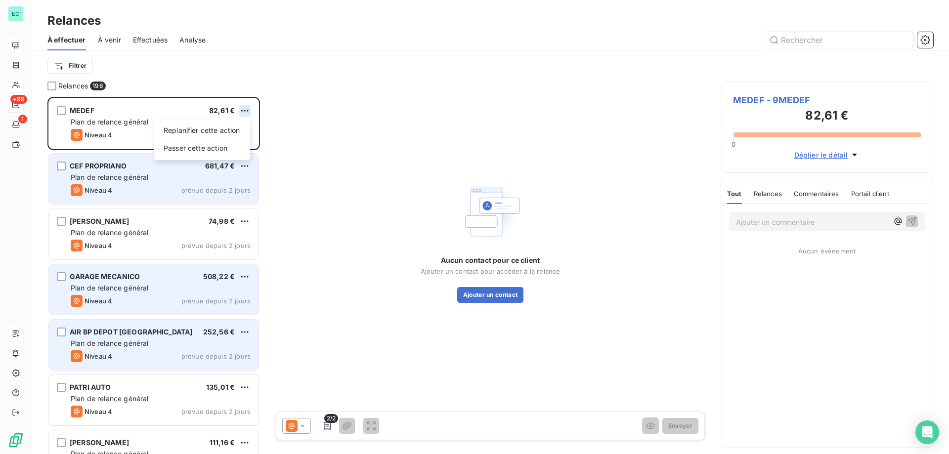
click at [247, 108] on html "EC +99 1 Relances À effectuer À venir Effectuées Analyse Filtrer Relances 196 M…" at bounding box center [474, 227] width 949 height 454
click at [228, 157] on div "Replanifier cette action Passer cette action" at bounding box center [202, 140] width 96 height 42
click at [224, 145] on div "Passer cette action" at bounding box center [202, 148] width 88 height 16
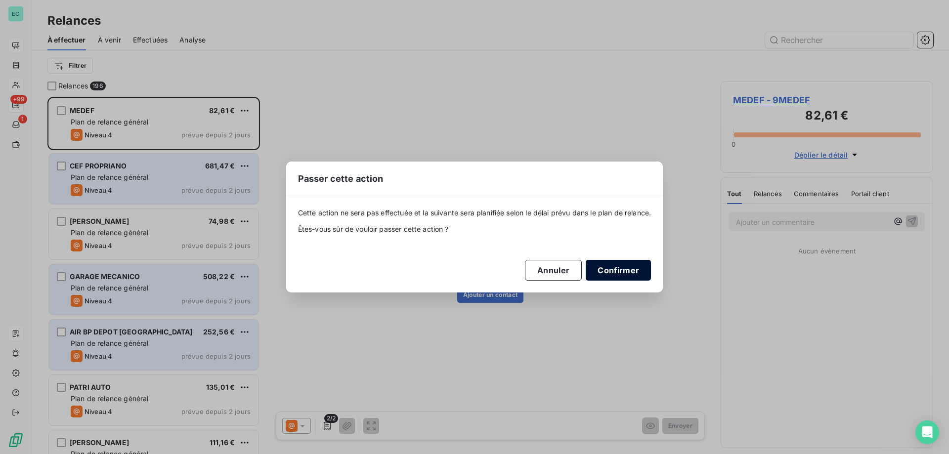
click at [637, 274] on button "Confirmer" at bounding box center [618, 270] width 65 height 21
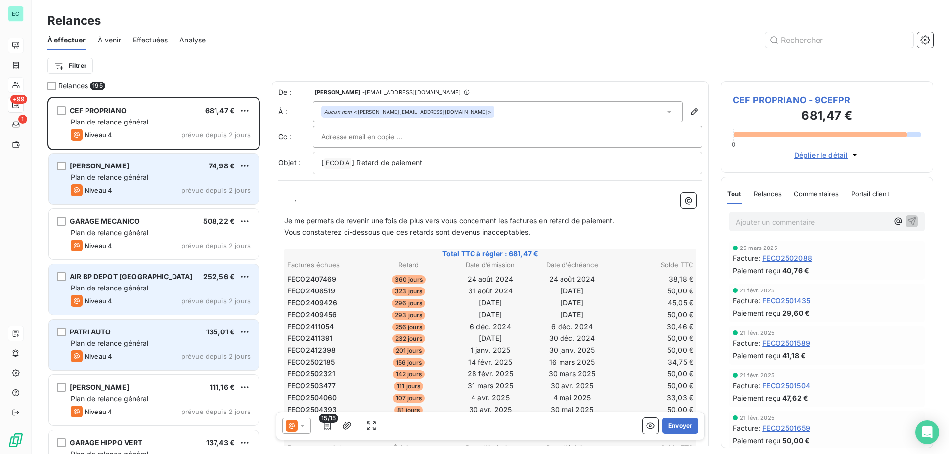
click at [238, 109] on div "CEF PROPRIANO 681,47 €" at bounding box center [161, 110] width 180 height 9
click at [243, 111] on html "EC +99 1 Relances À effectuer À venir Effectuées Analyse Filtrer Relances 195 C…" at bounding box center [474, 227] width 949 height 454
click at [220, 151] on div "Passer cette action" at bounding box center [202, 148] width 88 height 16
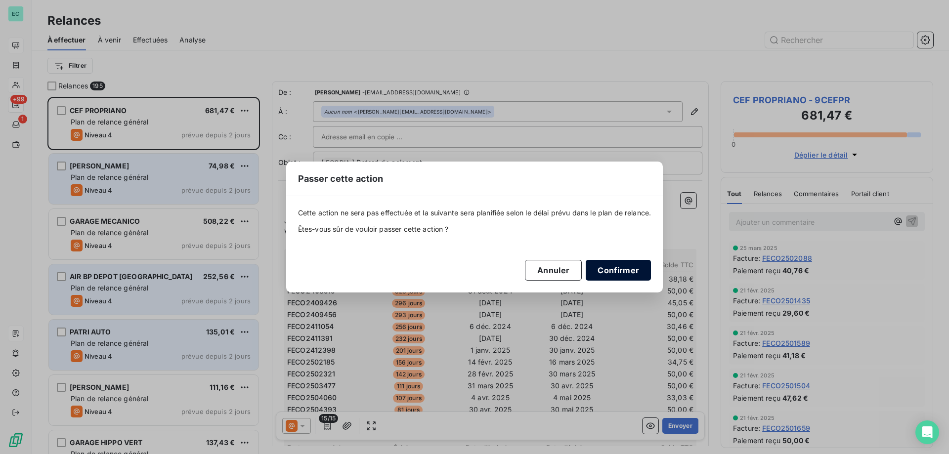
click at [627, 268] on button "Confirmer" at bounding box center [618, 270] width 65 height 21
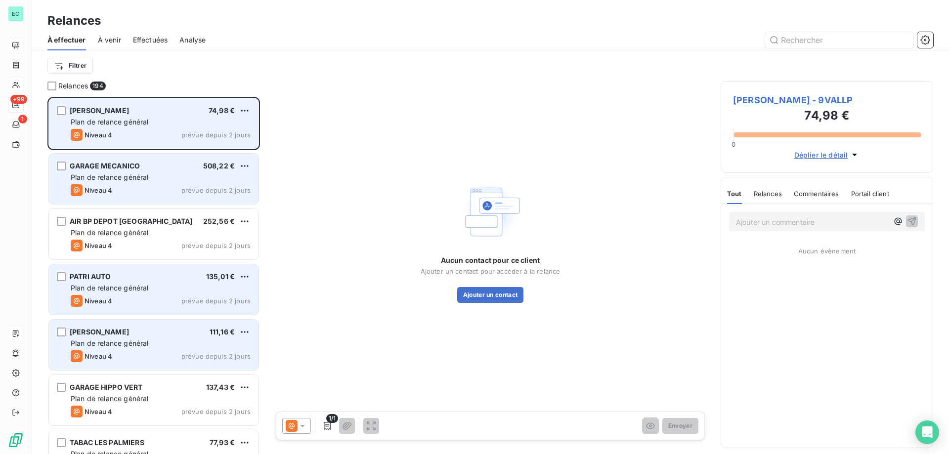
click at [187, 116] on div "[PERSON_NAME] 74,98 € Plan de relance général [PERSON_NAME] 4 prévue depuis 2 j…" at bounding box center [154, 123] width 210 height 50
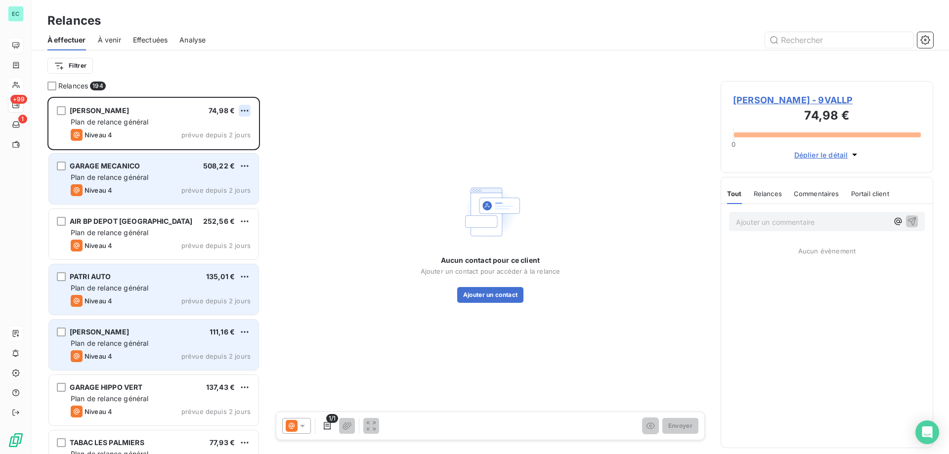
click at [243, 109] on html "EC +99 1 Relances À effectuer À venir Effectuées Analyse Filtrer Relances 194 […" at bounding box center [474, 227] width 949 height 454
click at [224, 150] on div "Passer cette action" at bounding box center [202, 148] width 88 height 16
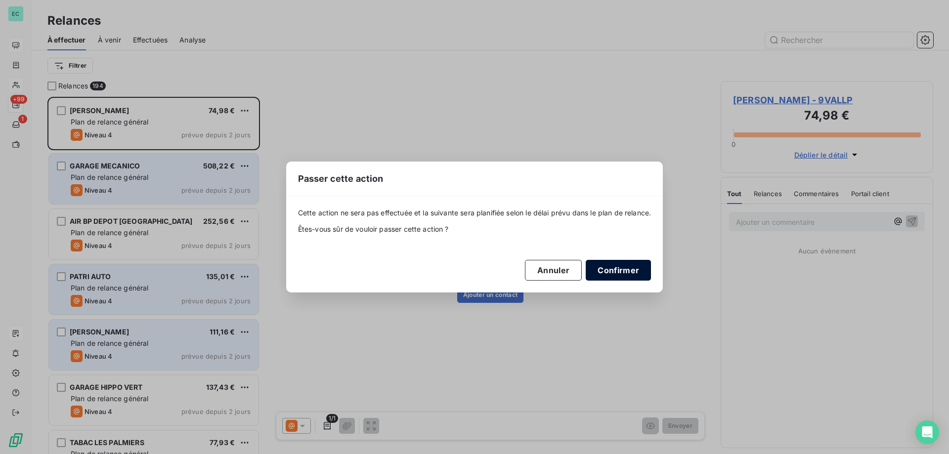
drag, startPoint x: 575, startPoint y: 271, endPoint x: 621, endPoint y: 269, distance: 46.5
click at [580, 272] on button "Annuler" at bounding box center [553, 270] width 57 height 21
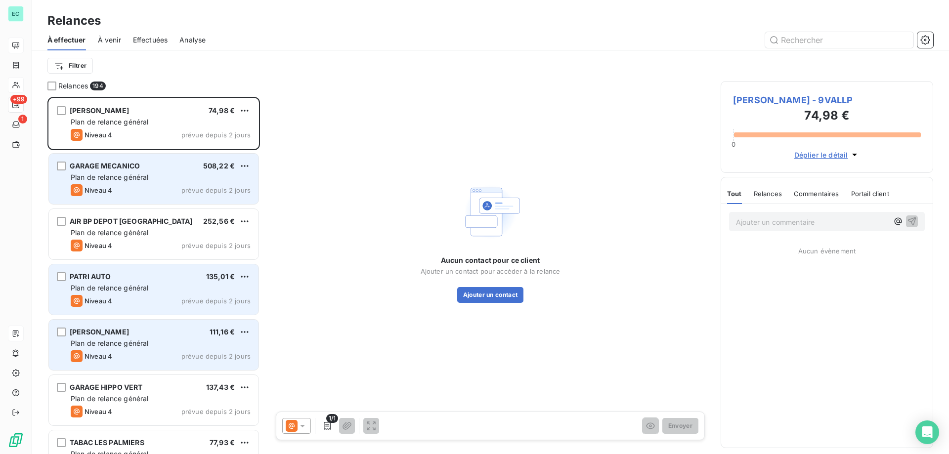
click at [622, 269] on div "Aucun contact pour ce client Ajouter un contact pour accéder à la relance Ajout…" at bounding box center [490, 241] width 437 height 321
click at [249, 105] on html "EC +99 1 Relances À effectuer À venir Effectuées Analyse Filtrer Relances 194 […" at bounding box center [474, 227] width 949 height 454
click at [223, 148] on div "Passer cette action" at bounding box center [202, 148] width 88 height 16
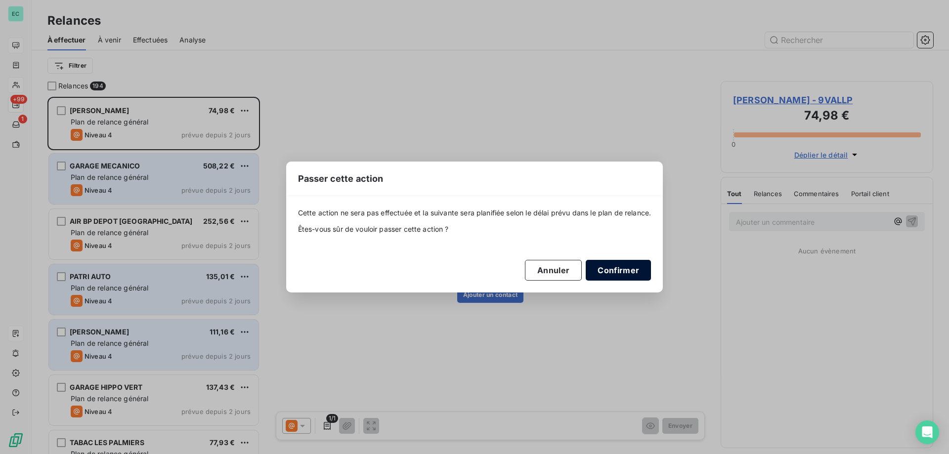
click at [619, 271] on button "Confirmer" at bounding box center [618, 270] width 65 height 21
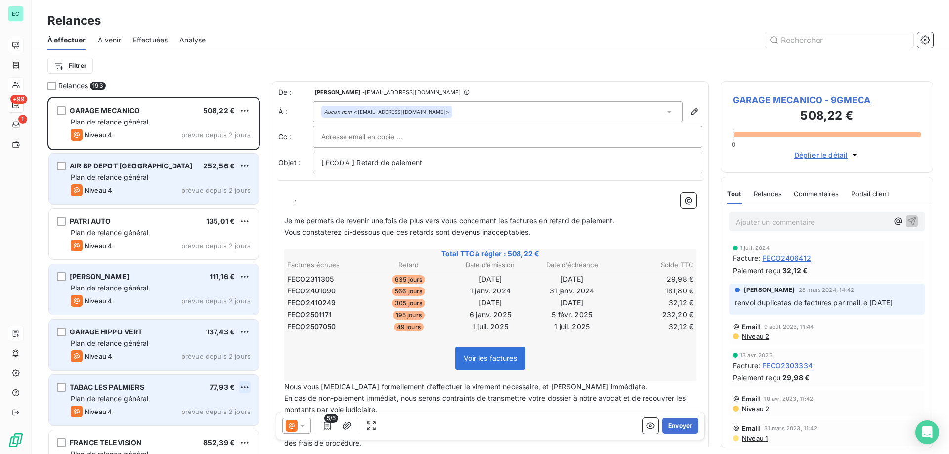
click at [241, 391] on html "EC +99 1 Relances À effectuer À venir Effectuées Analyse Filtrer Relances 193 G…" at bounding box center [474, 227] width 949 height 454
click at [210, 433] on div "Replanifier cette action Passer cette action" at bounding box center [202, 416] width 96 height 42
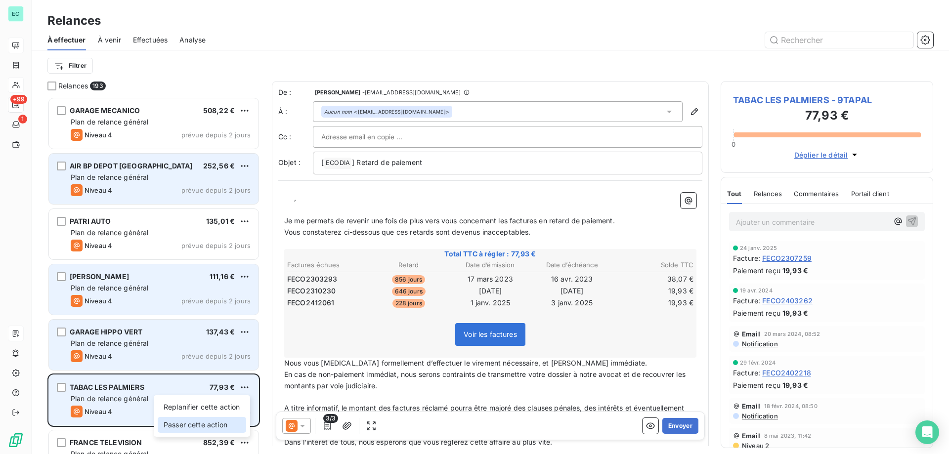
click at [203, 426] on div "Passer cette action" at bounding box center [202, 425] width 88 height 16
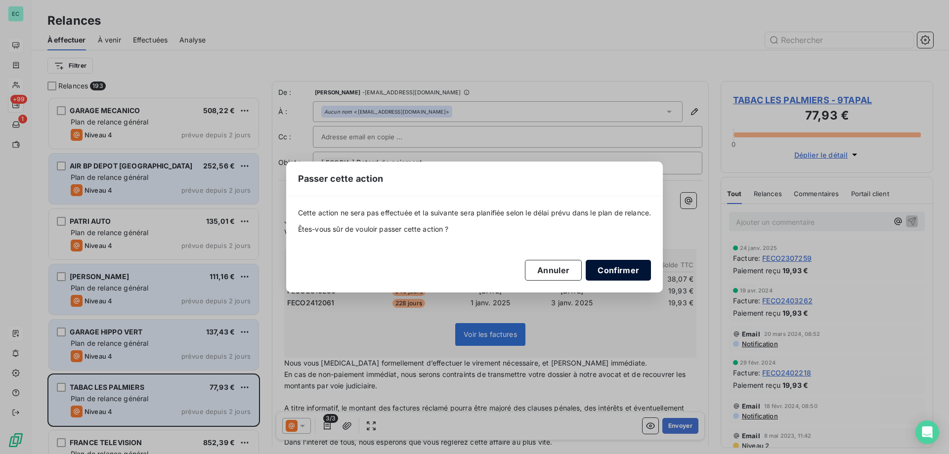
click at [609, 273] on button "Confirmer" at bounding box center [618, 270] width 65 height 21
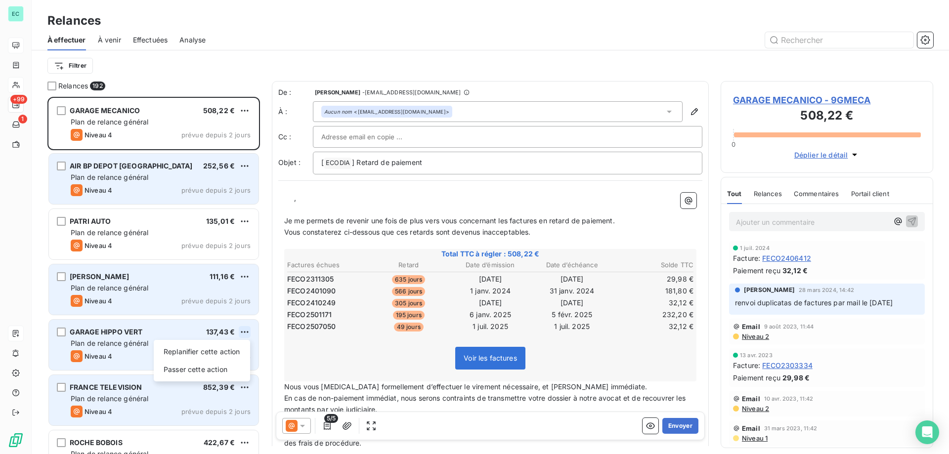
click at [248, 332] on html "EC +99 1 Relances À effectuer À venir Effectuées Analyse Filtrer Relances 192 G…" at bounding box center [474, 227] width 949 height 454
click at [217, 372] on div "Passer cette action" at bounding box center [202, 370] width 88 height 16
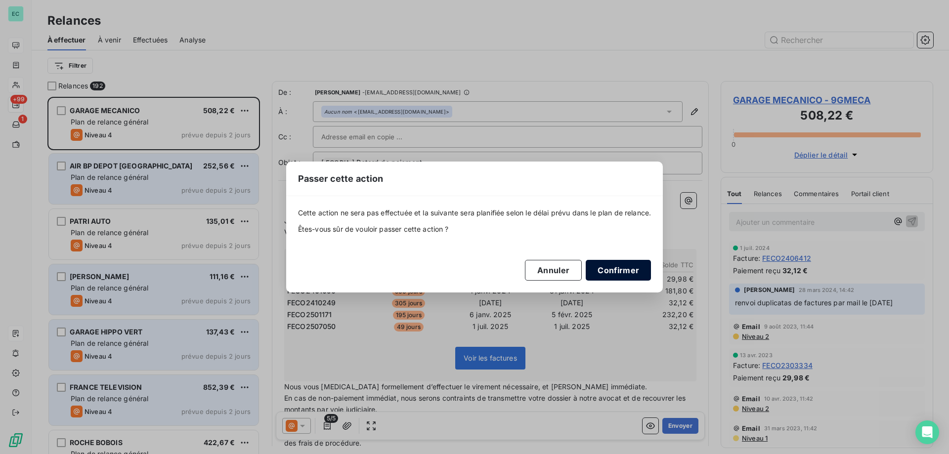
click at [614, 270] on button "Confirmer" at bounding box center [618, 270] width 65 height 21
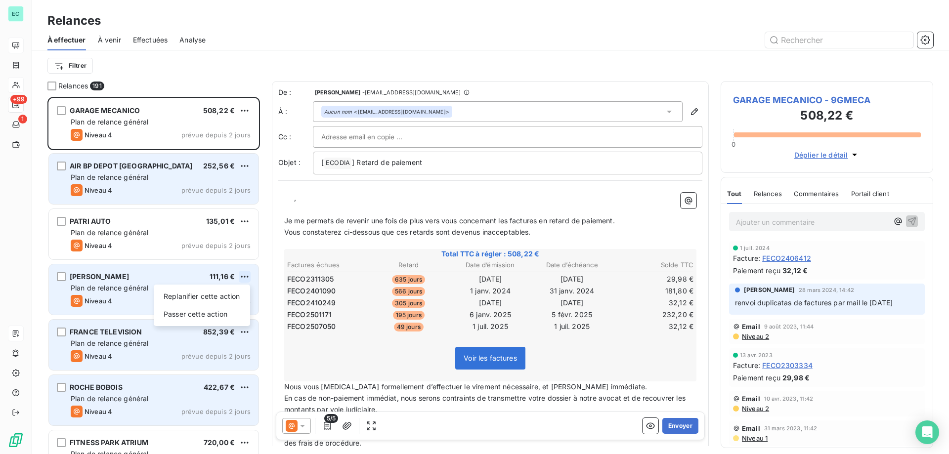
click at [241, 278] on html "EC +99 1 Relances À effectuer À venir Effectuées Analyse Filtrer Relances 191 G…" at bounding box center [474, 227] width 949 height 454
click at [214, 318] on div "Passer cette action" at bounding box center [202, 314] width 88 height 16
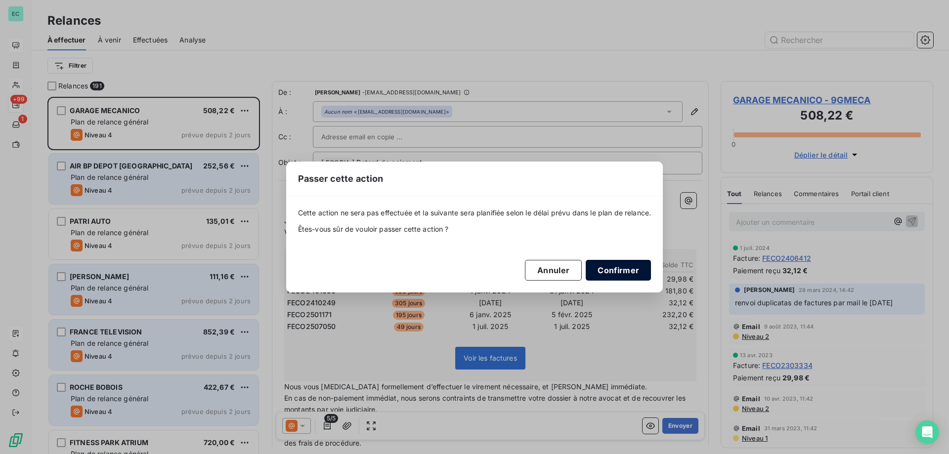
click at [615, 279] on button "Confirmer" at bounding box center [618, 270] width 65 height 21
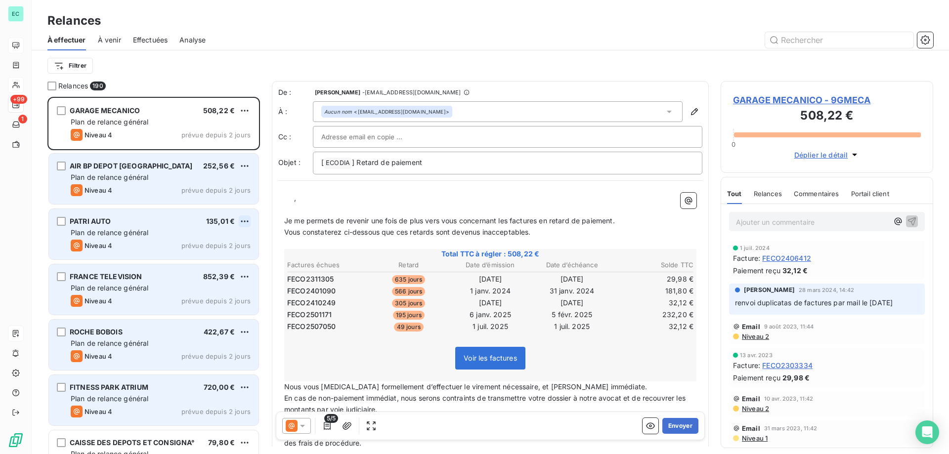
click at [250, 219] on html "EC +99 1 Relances À effectuer À venir Effectuées Analyse Filtrer Relances 190 G…" at bounding box center [474, 227] width 949 height 454
click at [215, 253] on div "Passer cette action" at bounding box center [202, 259] width 88 height 16
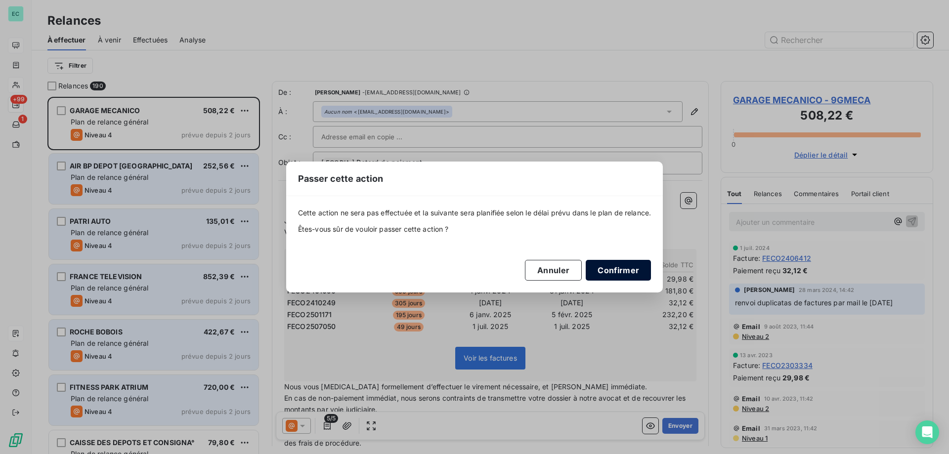
click at [621, 272] on button "Confirmer" at bounding box center [618, 270] width 65 height 21
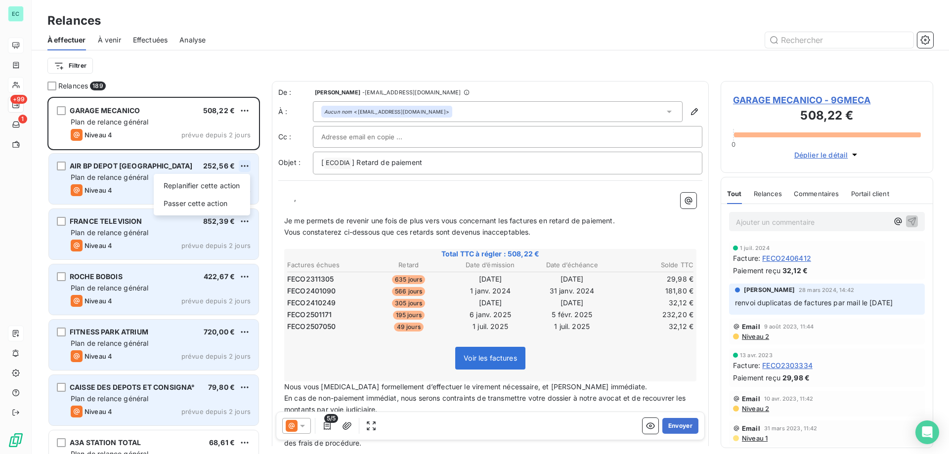
click at [244, 165] on html "EC +99 1 Relances À effectuer À venir Effectuées Analyse Filtrer Relances 189 G…" at bounding box center [474, 227] width 949 height 454
click at [211, 204] on div "Passer cette action" at bounding box center [202, 204] width 88 height 16
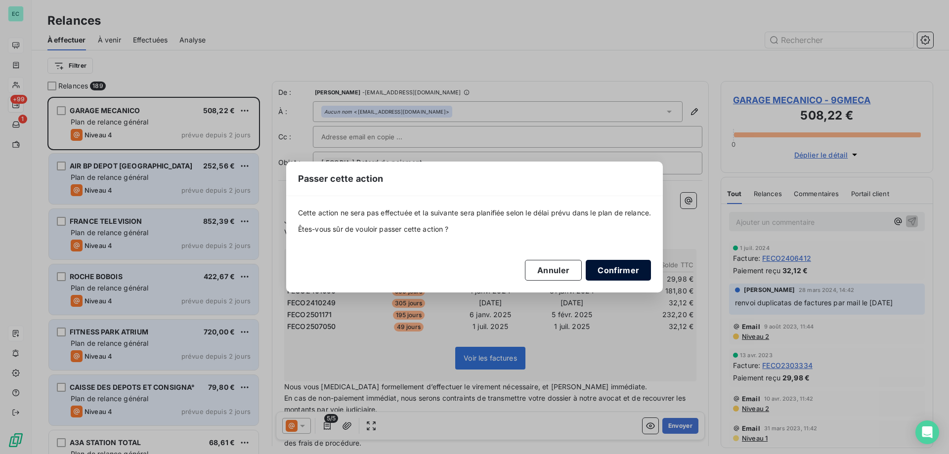
click at [629, 273] on button "Confirmer" at bounding box center [618, 270] width 65 height 21
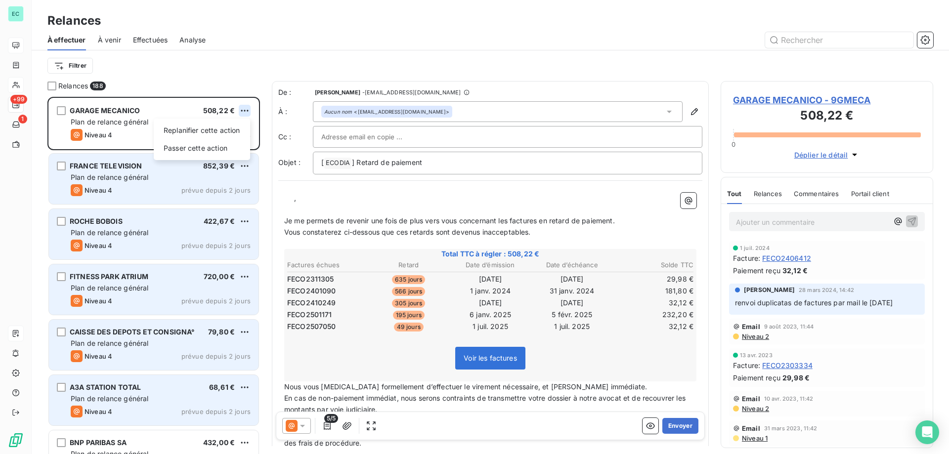
click at [242, 111] on html "EC +99 1 Relances À effectuer À venir Effectuées Analyse Filtrer Relances 188 G…" at bounding box center [474, 227] width 949 height 454
click at [225, 152] on div "Passer cette action" at bounding box center [202, 148] width 88 height 16
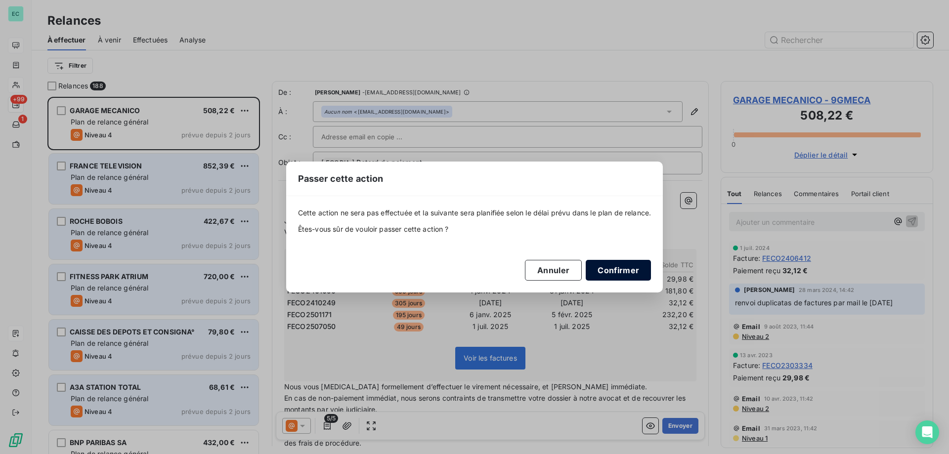
click at [610, 270] on button "Confirmer" at bounding box center [618, 270] width 65 height 21
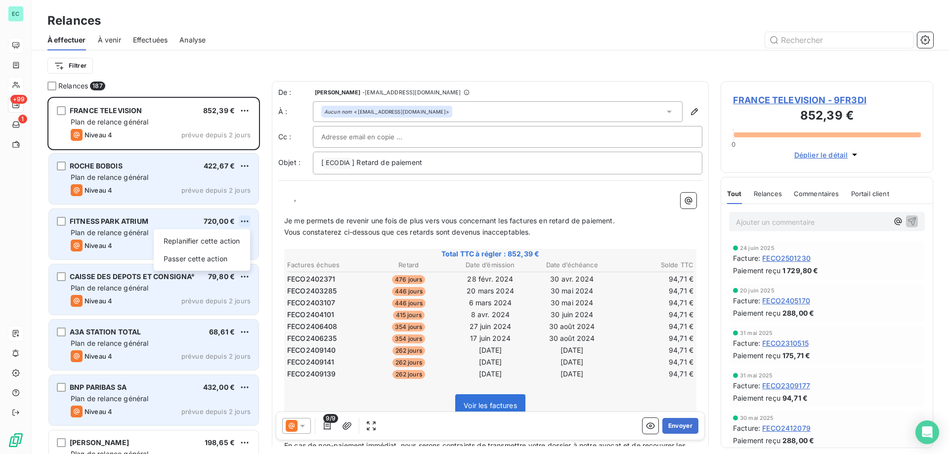
click at [244, 220] on html "EC +99 1 Relances À effectuer À venir Effectuées Analyse Filtrer Relances 187 F…" at bounding box center [474, 227] width 949 height 454
click at [216, 261] on div "Passer cette action" at bounding box center [202, 259] width 88 height 16
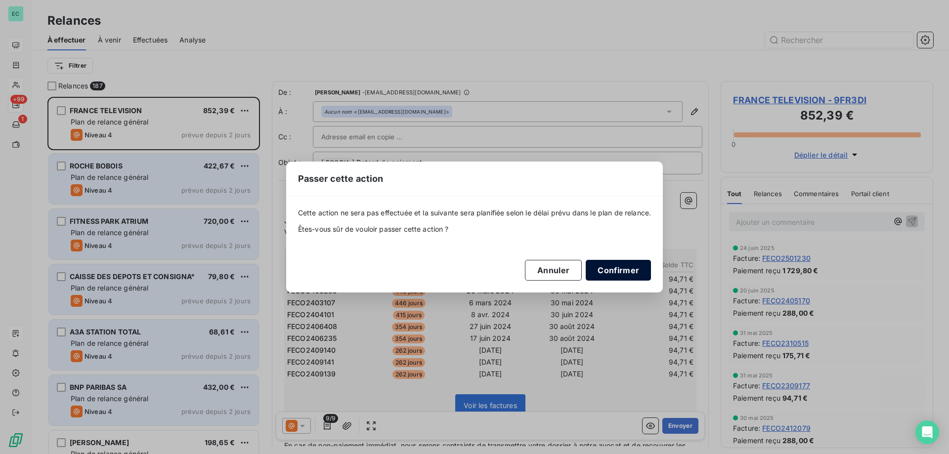
click at [620, 280] on button "Confirmer" at bounding box center [618, 270] width 65 height 21
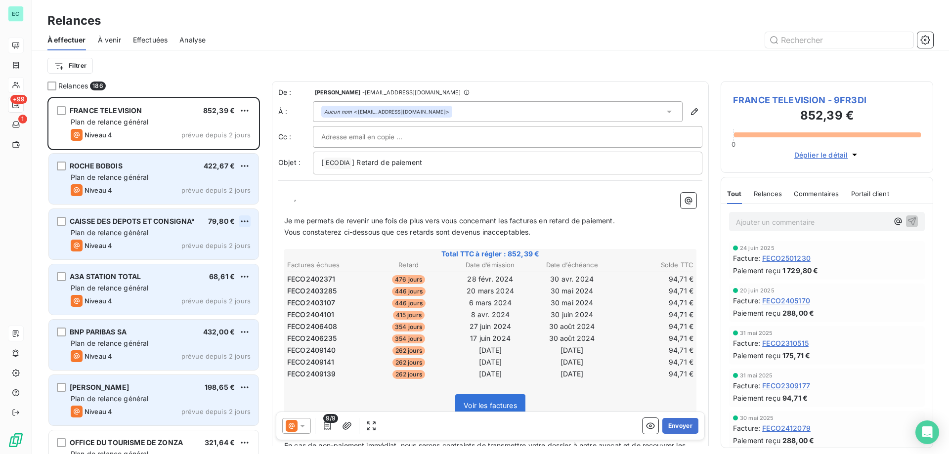
click at [240, 225] on html "EC +99 1 Relances À effectuer À venir Effectuées Analyse Filtrer Relances 186 F…" at bounding box center [474, 227] width 949 height 454
click at [198, 259] on div "Passer cette action" at bounding box center [202, 259] width 88 height 16
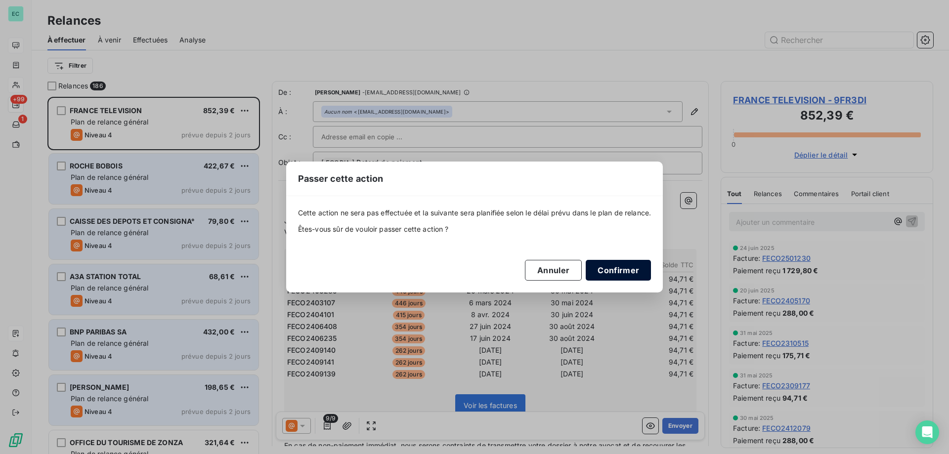
click at [627, 272] on button "Confirmer" at bounding box center [618, 270] width 65 height 21
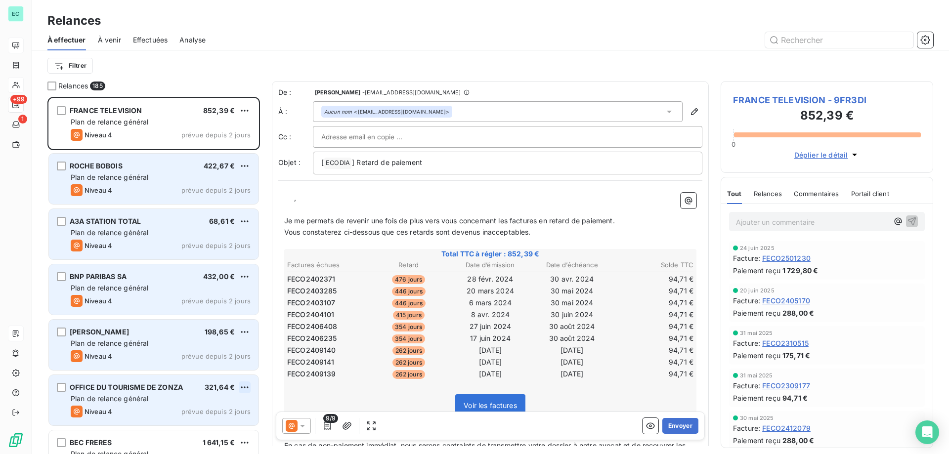
click at [248, 389] on html "EC +99 1 Relances À effectuer À venir Effectuées Analyse Filtrer Relances 185 F…" at bounding box center [474, 227] width 949 height 454
click at [221, 421] on div "Passer cette action" at bounding box center [202, 425] width 88 height 16
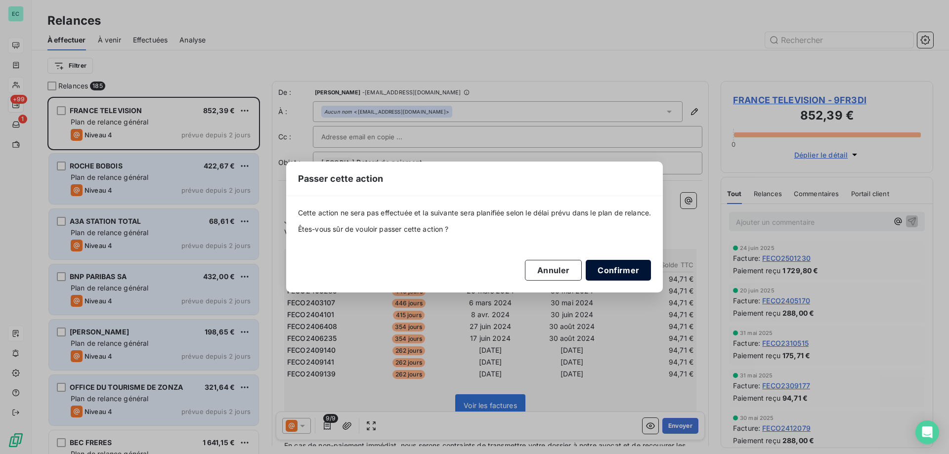
click at [609, 276] on button "Confirmer" at bounding box center [618, 270] width 65 height 21
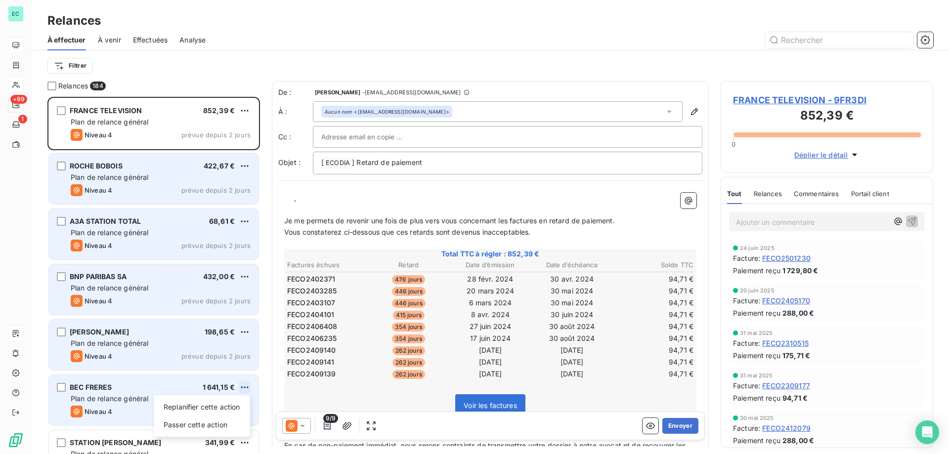
click at [242, 390] on html "EC +99 1 Relances À effectuer À venir Effectuées Analyse Filtrer Relances 184 F…" at bounding box center [474, 227] width 949 height 454
click at [204, 421] on div "Passer cette action" at bounding box center [202, 425] width 88 height 16
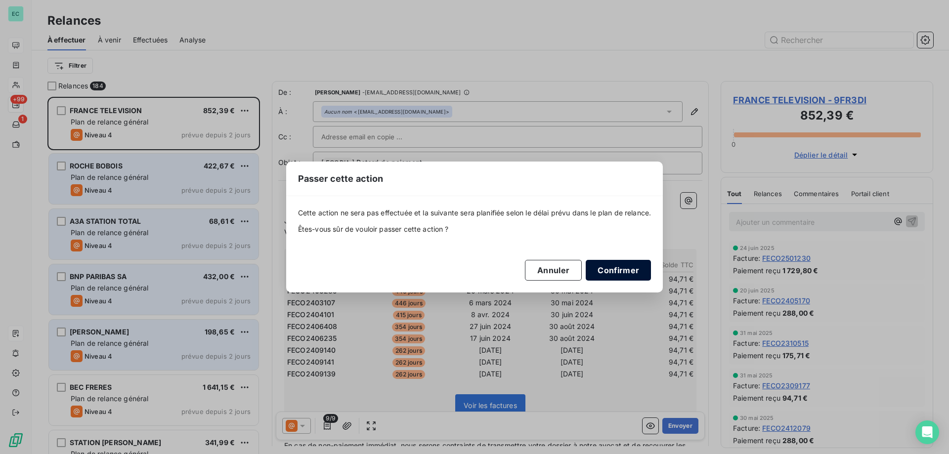
click at [627, 276] on button "Confirmer" at bounding box center [618, 270] width 65 height 21
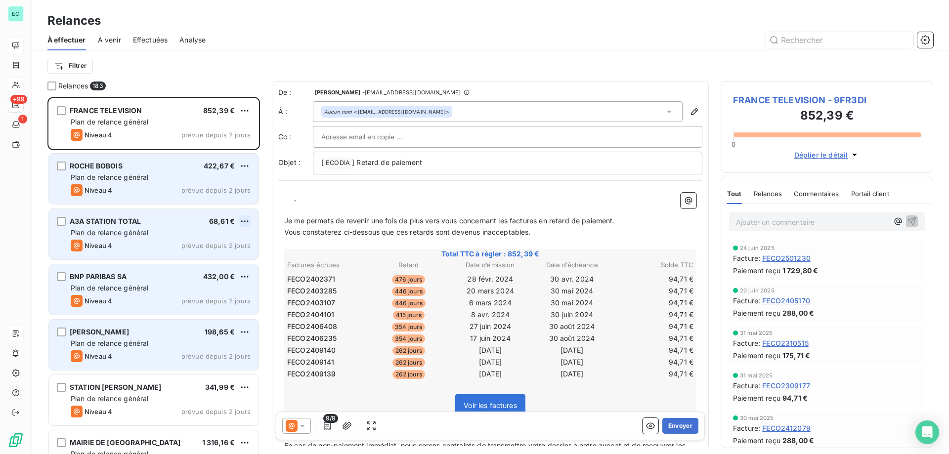
click at [247, 223] on html "EC +99 1 Relances À effectuer À venir Effectuées Analyse Filtrer Relances 183 F…" at bounding box center [474, 227] width 949 height 454
click at [207, 259] on div "Passer cette action" at bounding box center [202, 259] width 88 height 16
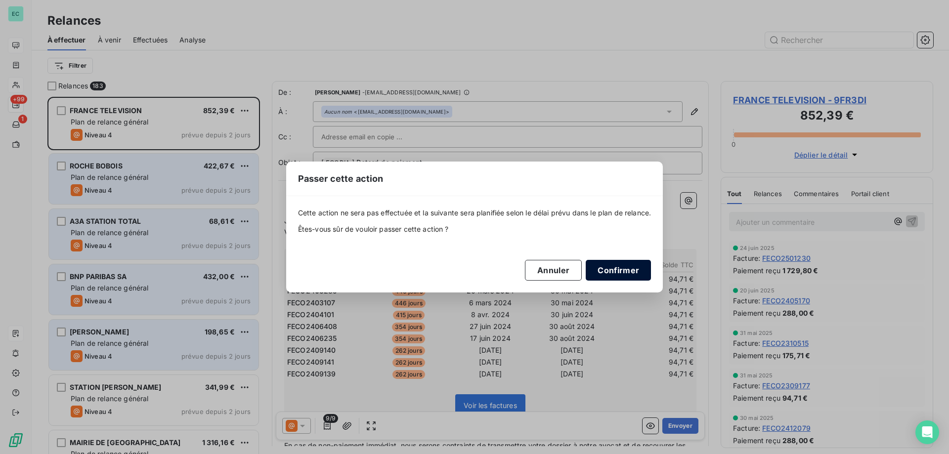
click at [611, 272] on button "Confirmer" at bounding box center [618, 270] width 65 height 21
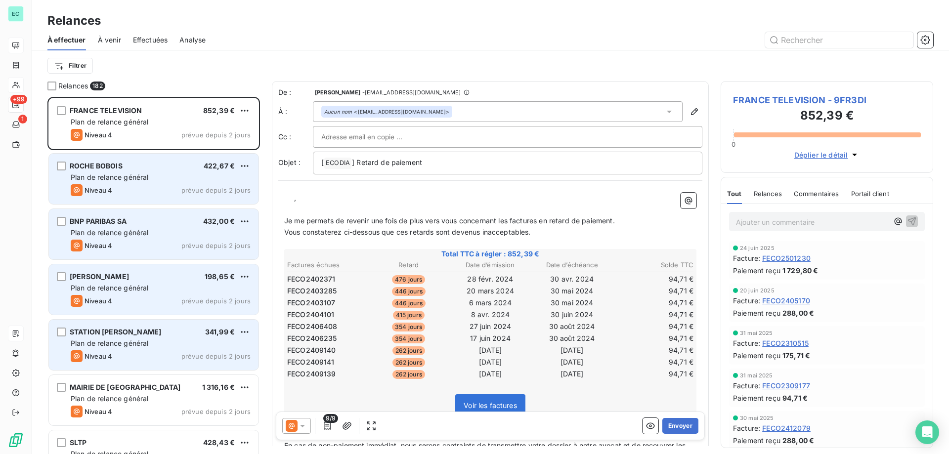
click at [252, 276] on div "[PERSON_NAME] 198,65 € Plan de relance général [PERSON_NAME] 4 prévue depuis 2 …" at bounding box center [154, 289] width 210 height 50
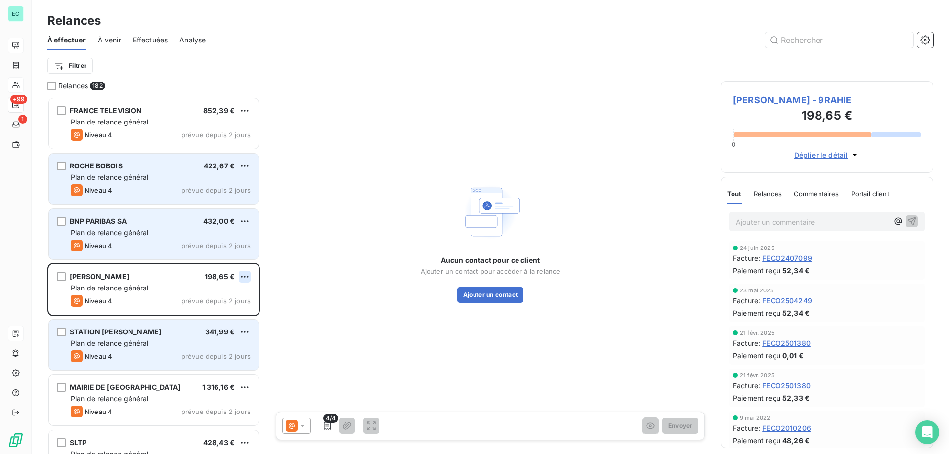
click at [242, 279] on html "EC +99 1 Relances À effectuer À venir Effectuées Analyse Filtrer Relances 182 F…" at bounding box center [474, 227] width 949 height 454
click at [218, 315] on div "Passer cette action" at bounding box center [202, 314] width 88 height 16
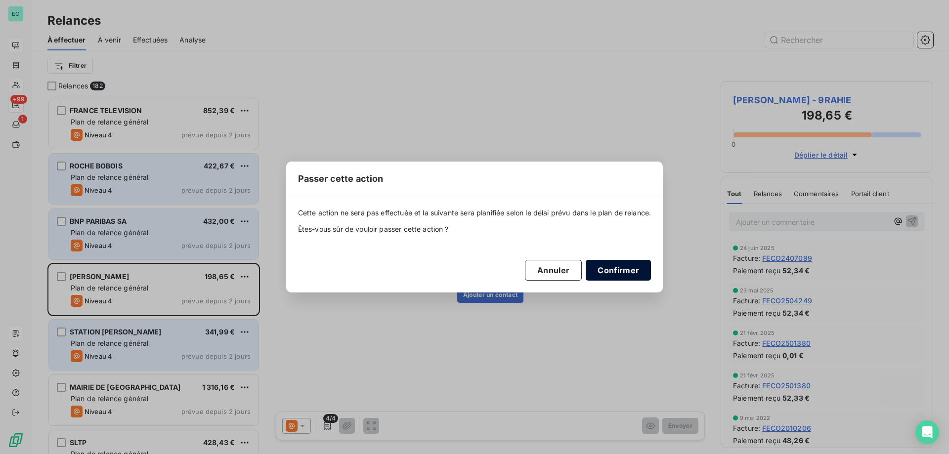
click at [622, 272] on button "Confirmer" at bounding box center [618, 270] width 65 height 21
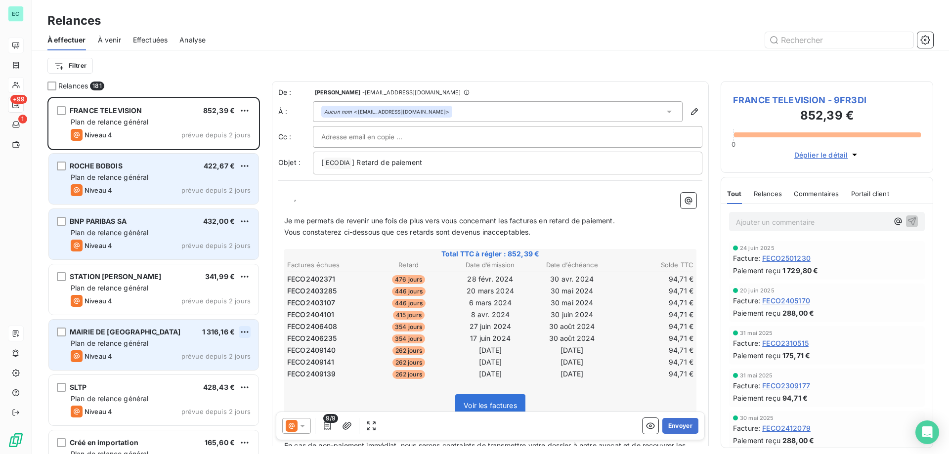
click at [247, 332] on html "EC +99 1 Relances À effectuer À venir Effectuées Analyse Filtrer Relances 181 F…" at bounding box center [474, 227] width 949 height 454
click at [214, 368] on div "Passer cette action" at bounding box center [202, 370] width 88 height 16
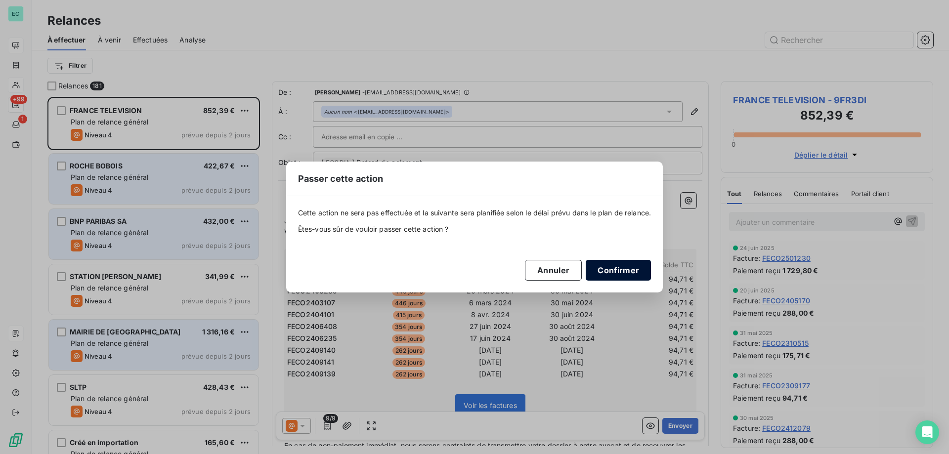
click at [605, 263] on button "Confirmer" at bounding box center [618, 270] width 65 height 21
